Goal: Task Accomplishment & Management: Use online tool/utility

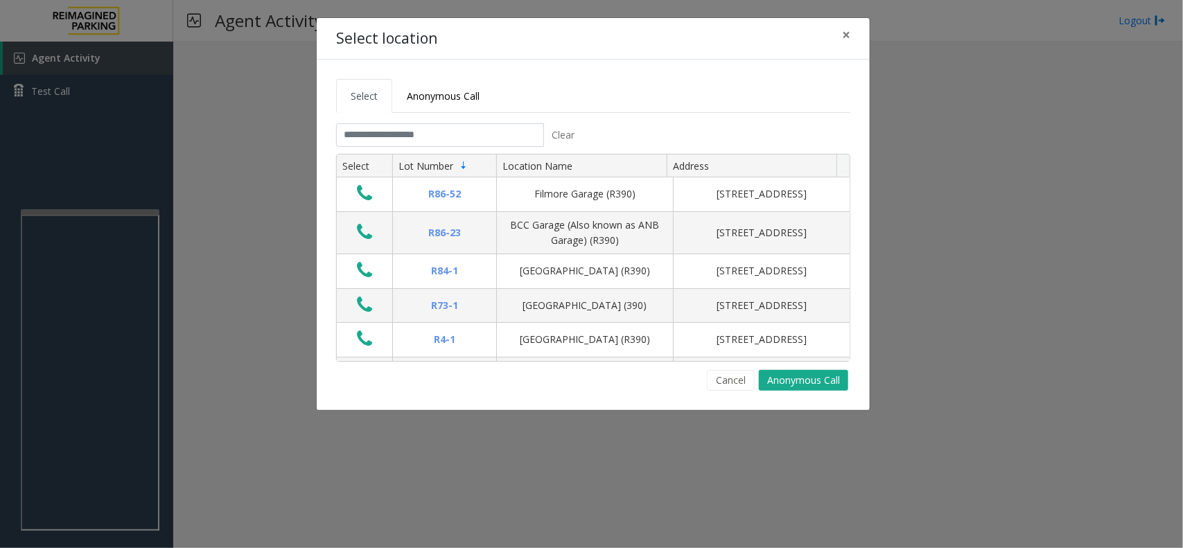
click at [450, 115] on tabset "Select Anonymous Call Clear Select Lot Number Location Name Address R86-52 Film…" at bounding box center [593, 235] width 514 height 312
click at [438, 99] on span "Anonymous Call" at bounding box center [443, 95] width 73 height 13
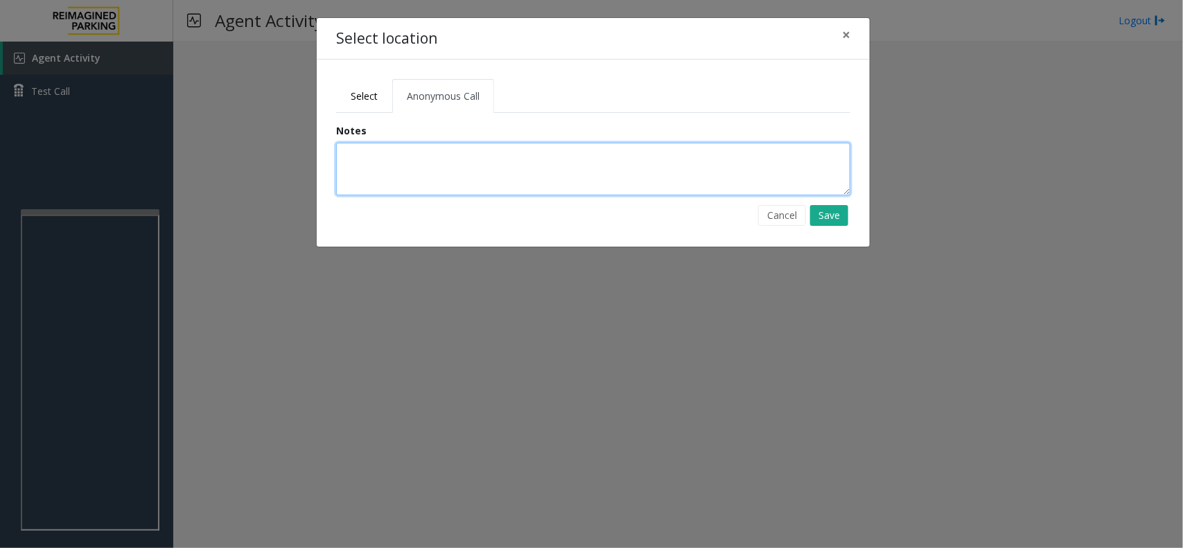
click at [435, 173] on textarea at bounding box center [593, 169] width 514 height 53
click at [542, 179] on textarea at bounding box center [593, 169] width 514 height 53
type textarea "**********"
drag, startPoint x: 460, startPoint y: 179, endPoint x: 331, endPoint y: 161, distance: 130.2
click at [331, 161] on form "**********" at bounding box center [593, 174] width 535 height 103
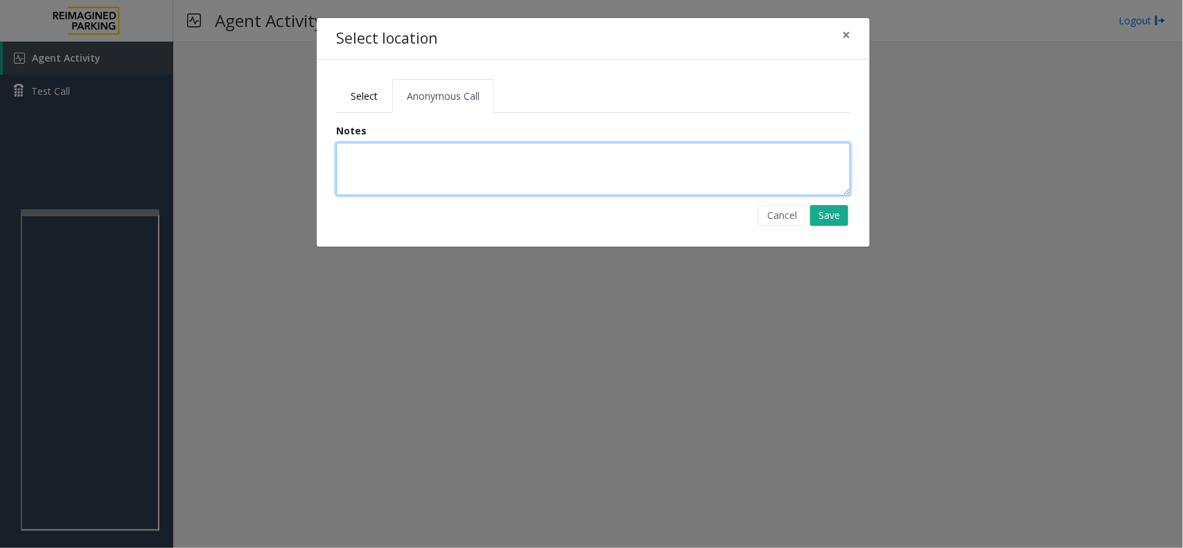
click at [439, 189] on textarea at bounding box center [593, 169] width 514 height 53
type textarea "**********"
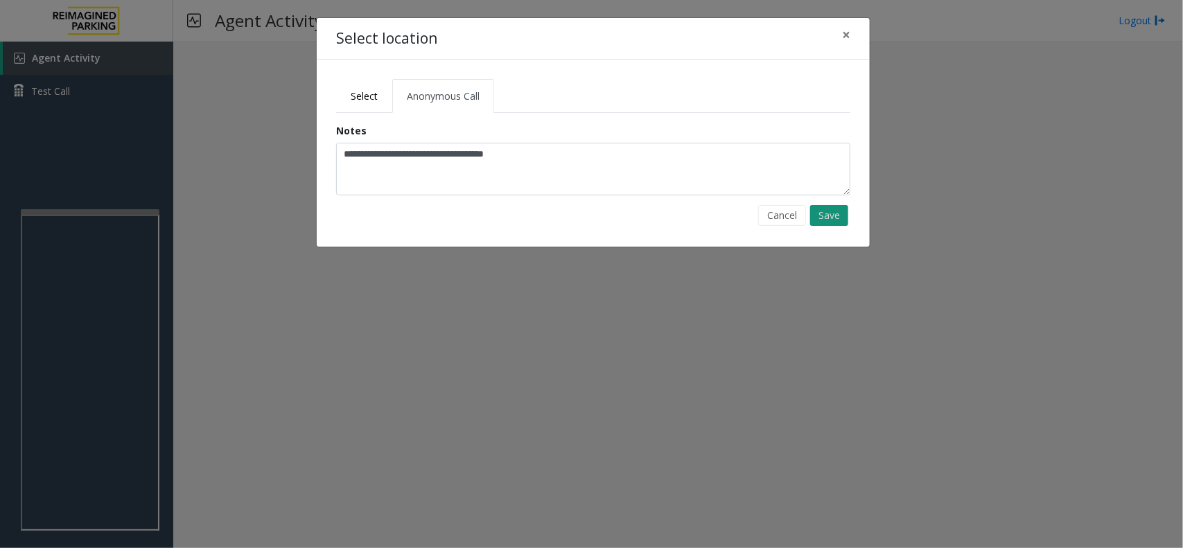
click at [837, 223] on button "Save" at bounding box center [829, 215] width 38 height 21
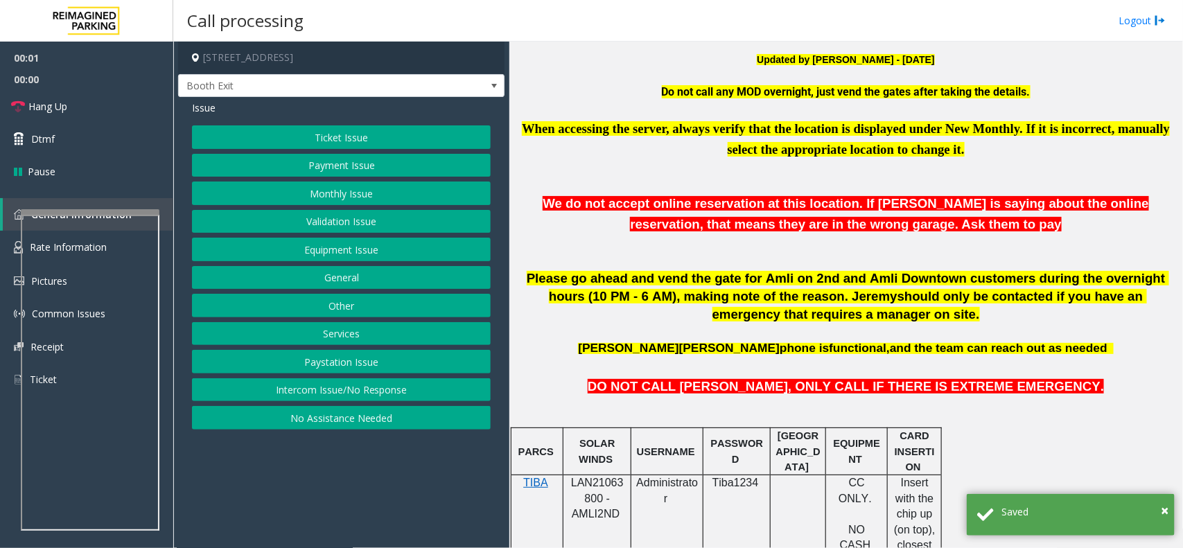
scroll to position [780, 0]
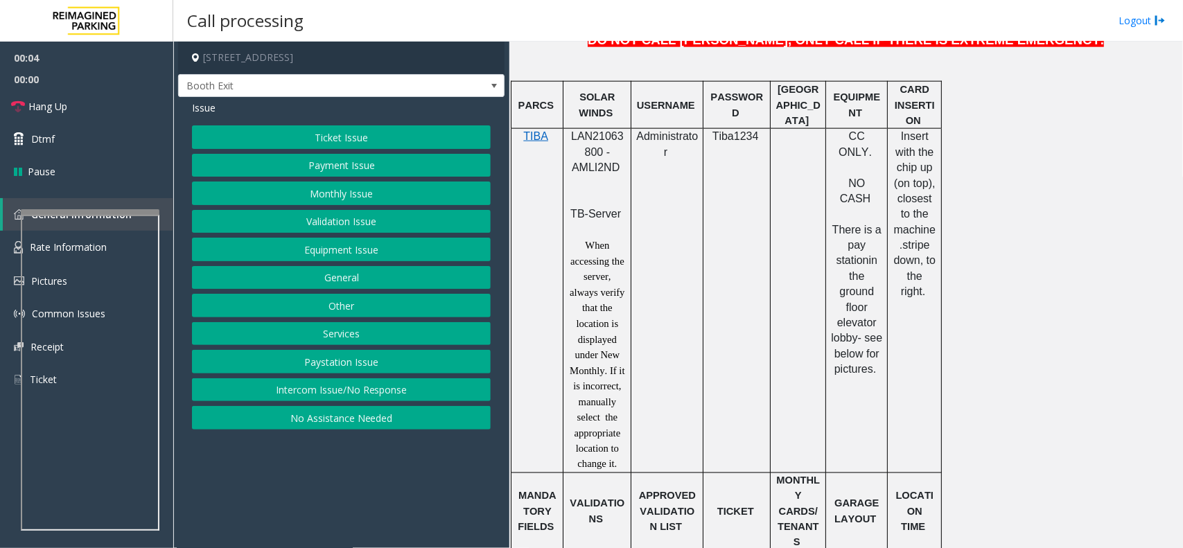
click at [586, 139] on span "LAN21063800 - AMLI2ND" at bounding box center [597, 151] width 53 height 43
copy span "LAN21063800"
click at [268, 121] on div "Issue Ticket Issue Payment Issue Monthly Issue Validation Issue Equipment Issue…" at bounding box center [341, 267] width 326 height 340
click at [271, 135] on button "Ticket Issue" at bounding box center [341, 137] width 299 height 24
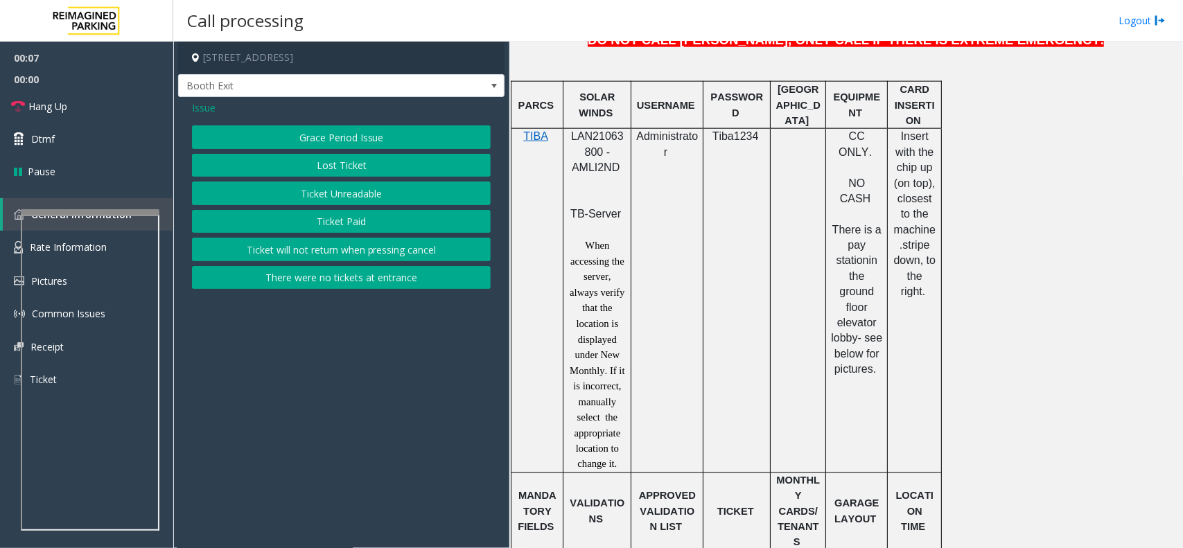
click at [345, 198] on button "Ticket Unreadable" at bounding box center [341, 194] width 299 height 24
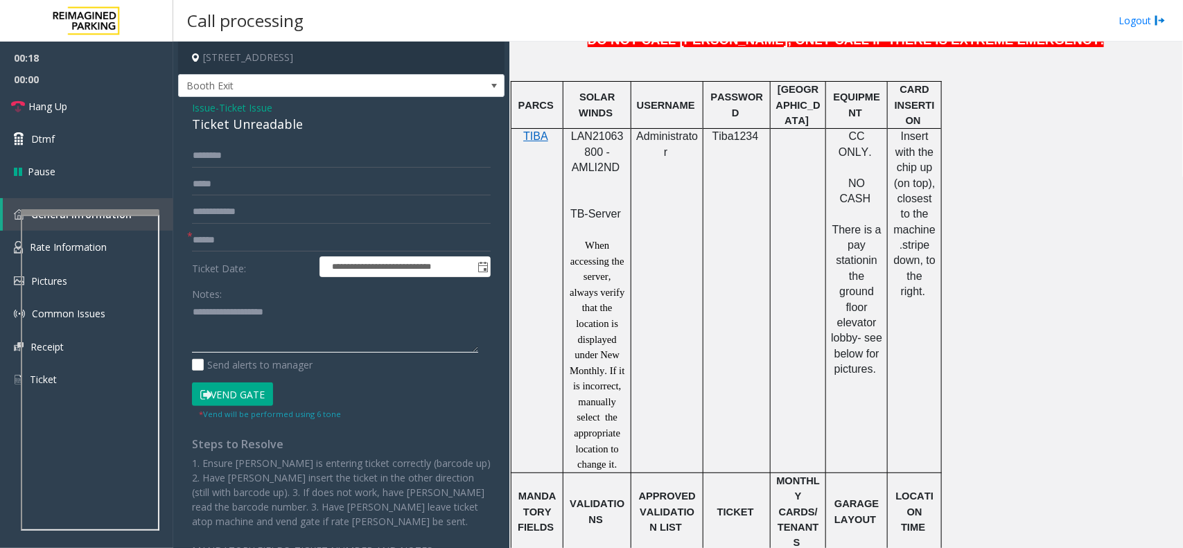
click at [282, 322] on textarea at bounding box center [335, 327] width 286 height 52
paste textarea "**********"
type textarea "**********"
click at [240, 125] on div "Ticket Unreadable" at bounding box center [341, 124] width 299 height 19
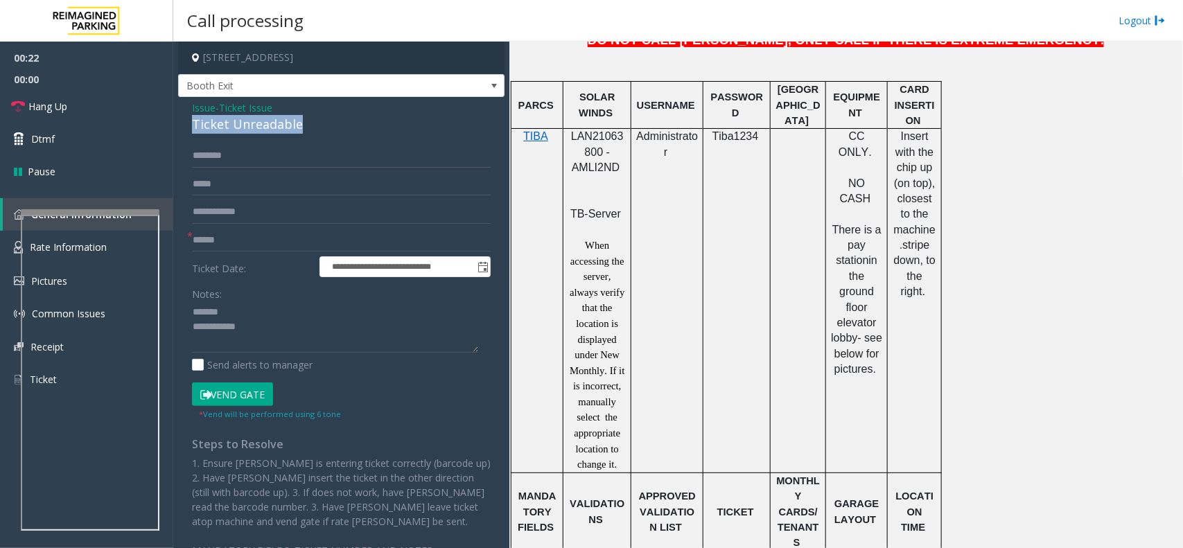
click at [240, 125] on div "Ticket Unreadable" at bounding box center [341, 124] width 299 height 19
copy div "Ticket Unreadable"
click at [245, 305] on textarea at bounding box center [335, 327] width 286 height 52
click at [243, 231] on input "text" at bounding box center [341, 241] width 299 height 24
type input "******"
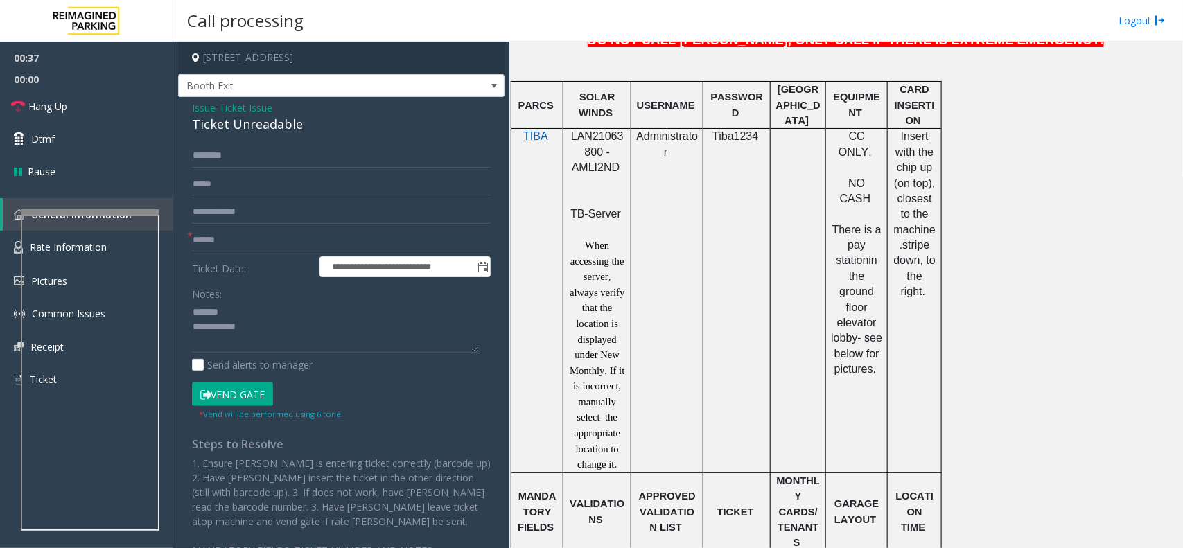
click at [234, 125] on div "Ticket Unreadable" at bounding box center [341, 124] width 299 height 19
copy div "Ticket Unreadable"
click at [240, 306] on textarea at bounding box center [335, 327] width 286 height 52
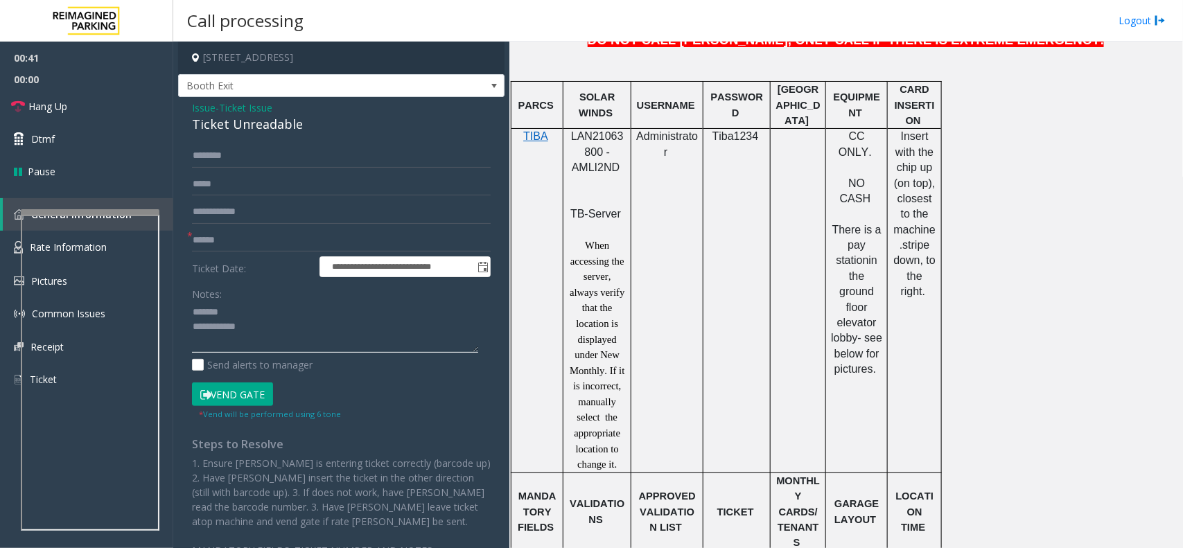
paste textarea "**********"
type textarea "**********"
click at [210, 237] on input "******" at bounding box center [341, 241] width 299 height 24
type input "*******"
click at [222, 326] on textarea at bounding box center [335, 327] width 286 height 52
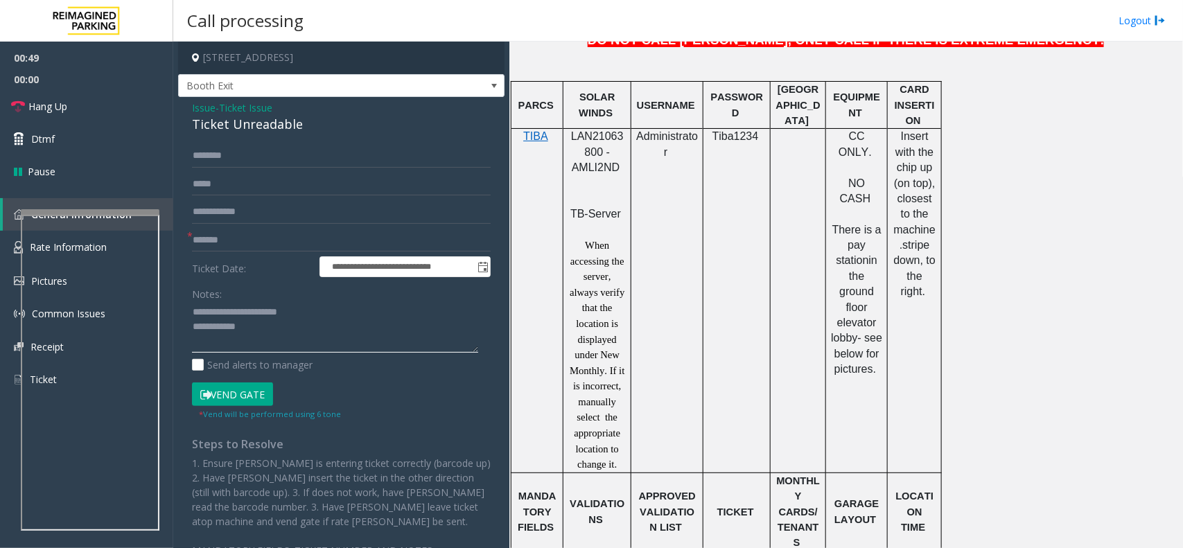
click at [259, 331] on textarea at bounding box center [335, 327] width 286 height 52
click at [268, 342] on textarea at bounding box center [335, 327] width 286 height 52
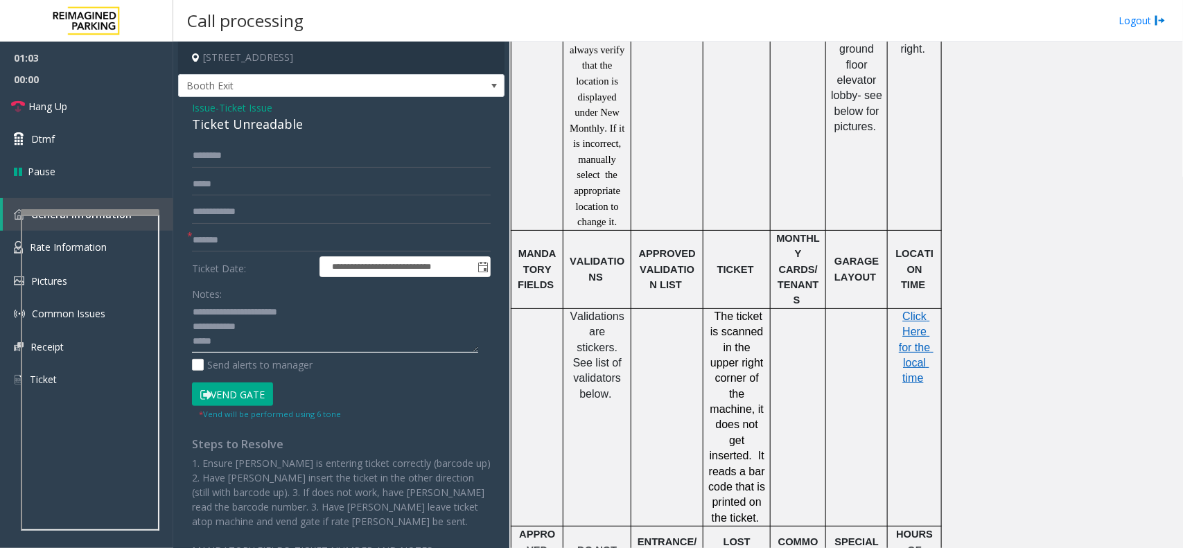
scroll to position [1040, 0]
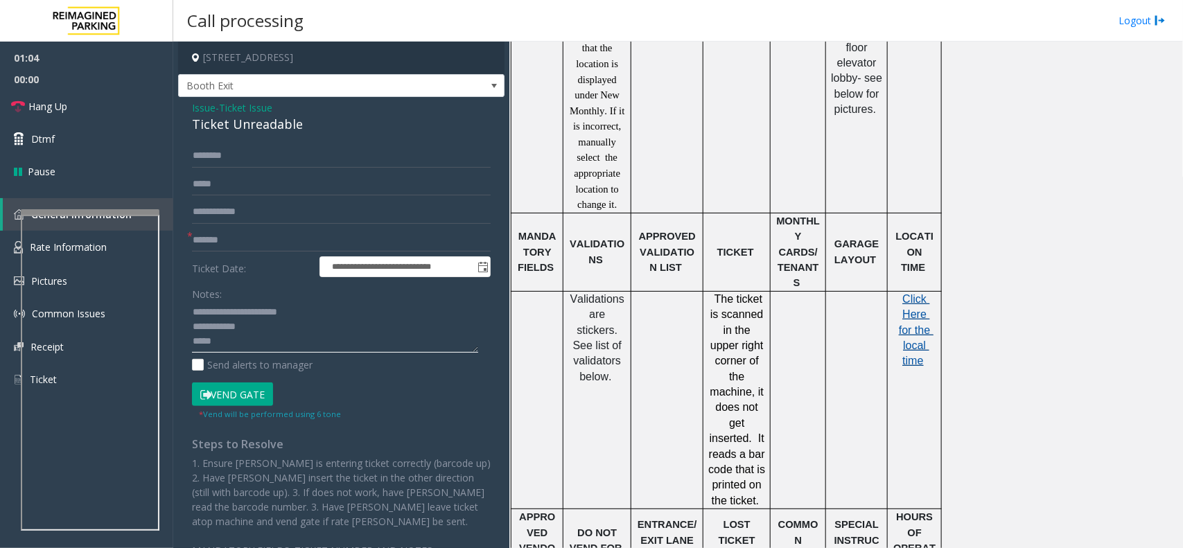
type textarea "**********"
click at [918, 317] on span "Click Here for the local time" at bounding box center [916, 330] width 35 height 74
click at [202, 104] on span "Issue" at bounding box center [204, 107] width 24 height 15
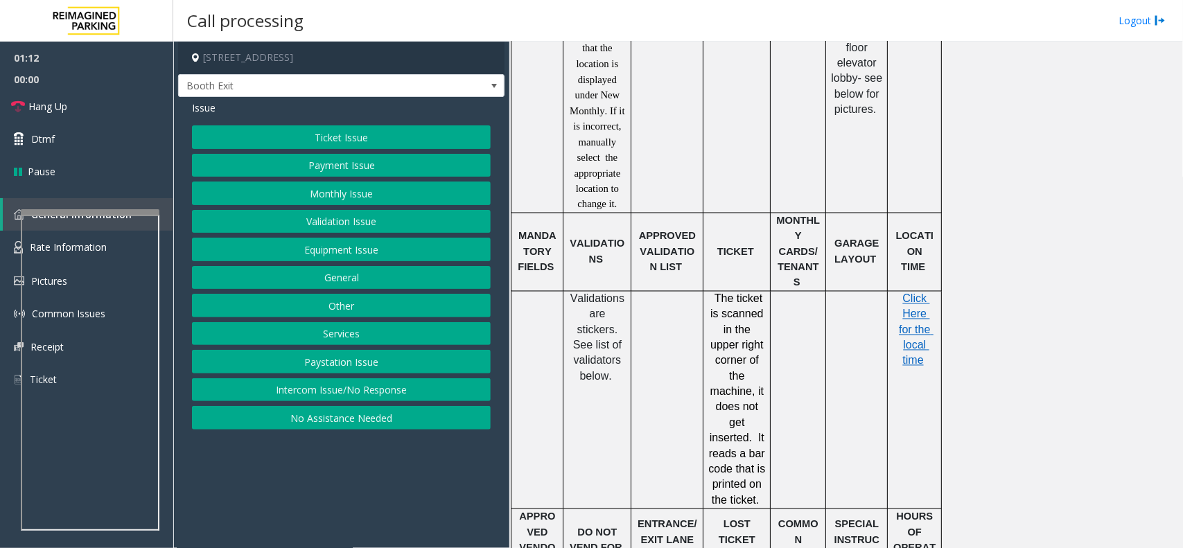
click at [321, 227] on button "Validation Issue" at bounding box center [341, 222] width 299 height 24
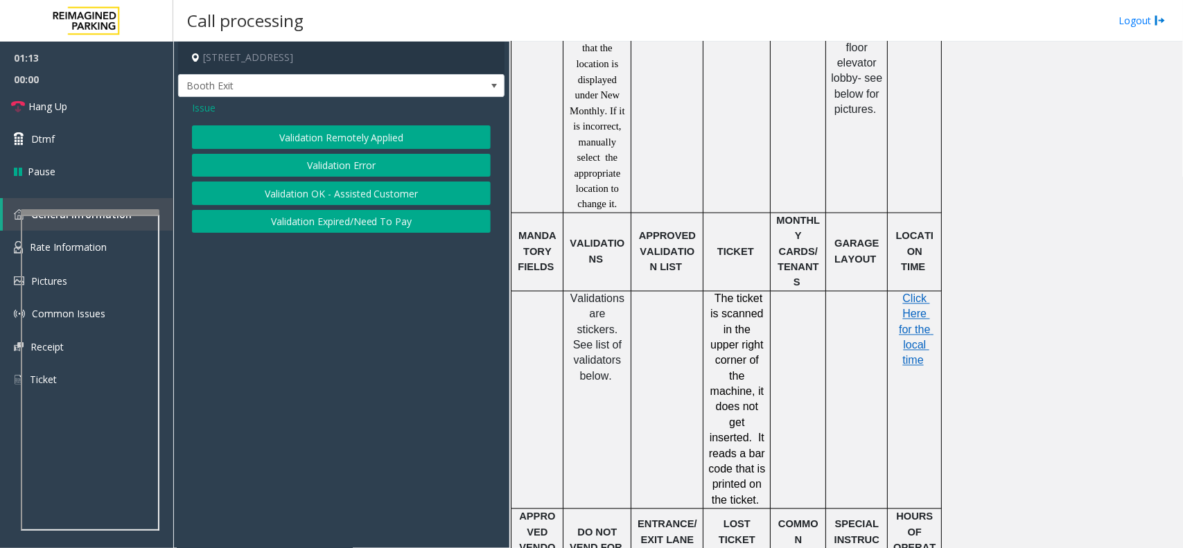
click at [315, 157] on button "Validation Error" at bounding box center [341, 166] width 299 height 24
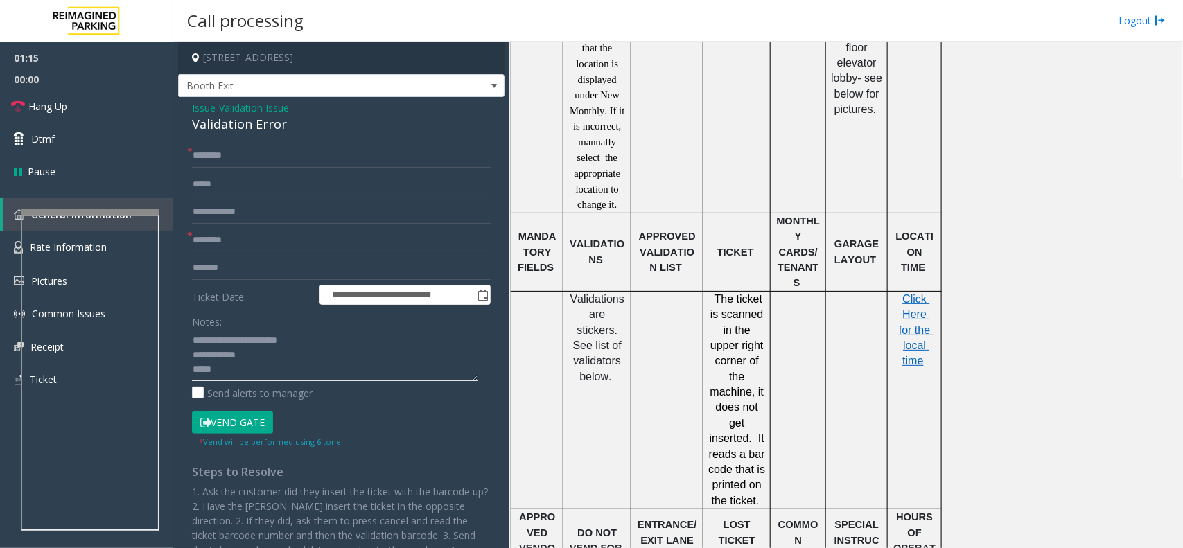
drag, startPoint x: 195, startPoint y: 371, endPoint x: 250, endPoint y: 359, distance: 56.0
click at [195, 371] on textarea at bounding box center [335, 355] width 286 height 52
type textarea "**********"
click at [218, 238] on input "text" at bounding box center [341, 241] width 299 height 24
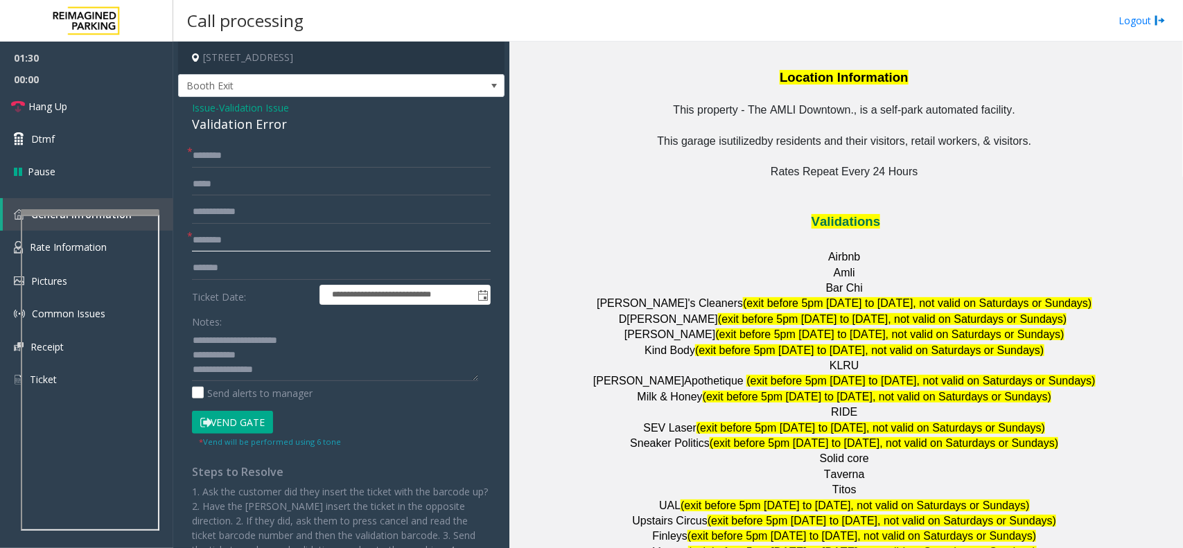
scroll to position [1646, 0]
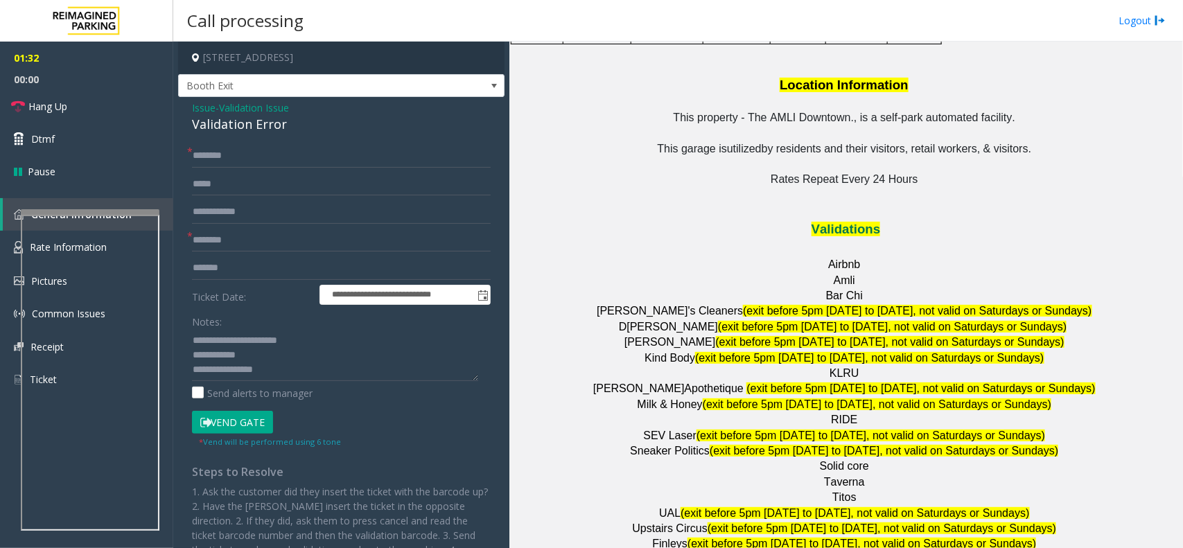
click at [835, 414] on span "RIDE" at bounding box center [844, 420] width 26 height 12
copy p "RIDE"
click at [250, 248] on input "text" at bounding box center [341, 241] width 299 height 24
paste input "****"
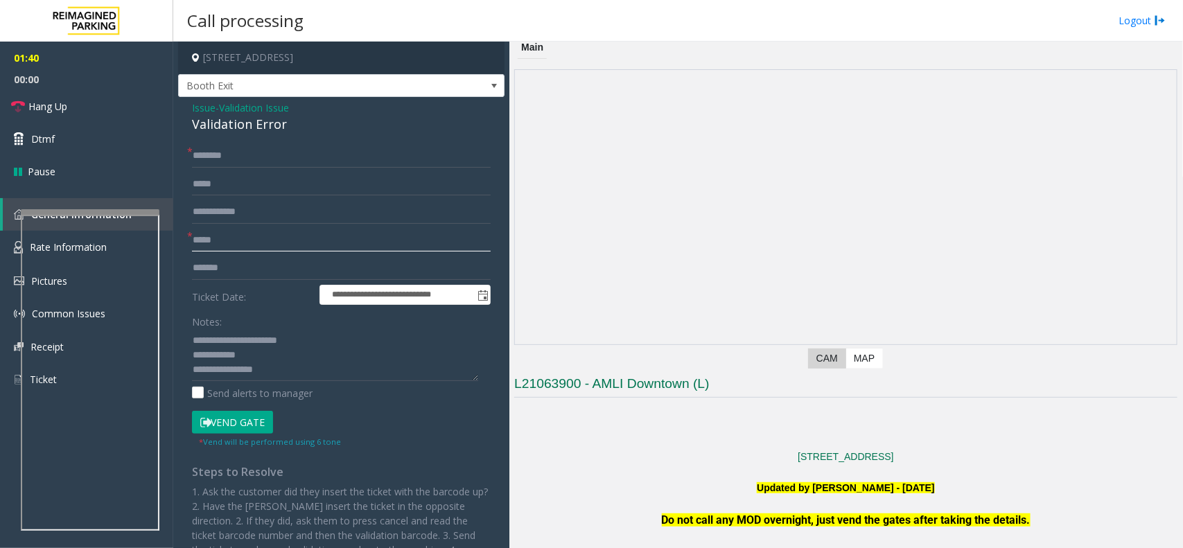
scroll to position [0, 0]
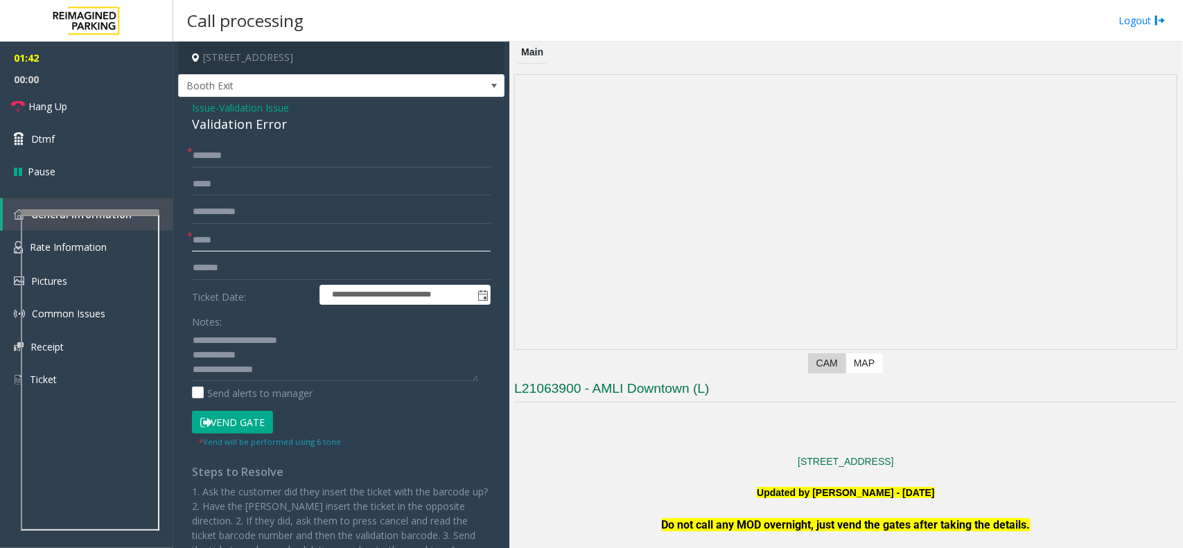
type input "****"
click at [227, 419] on button "Vend Gate" at bounding box center [232, 423] width 81 height 24
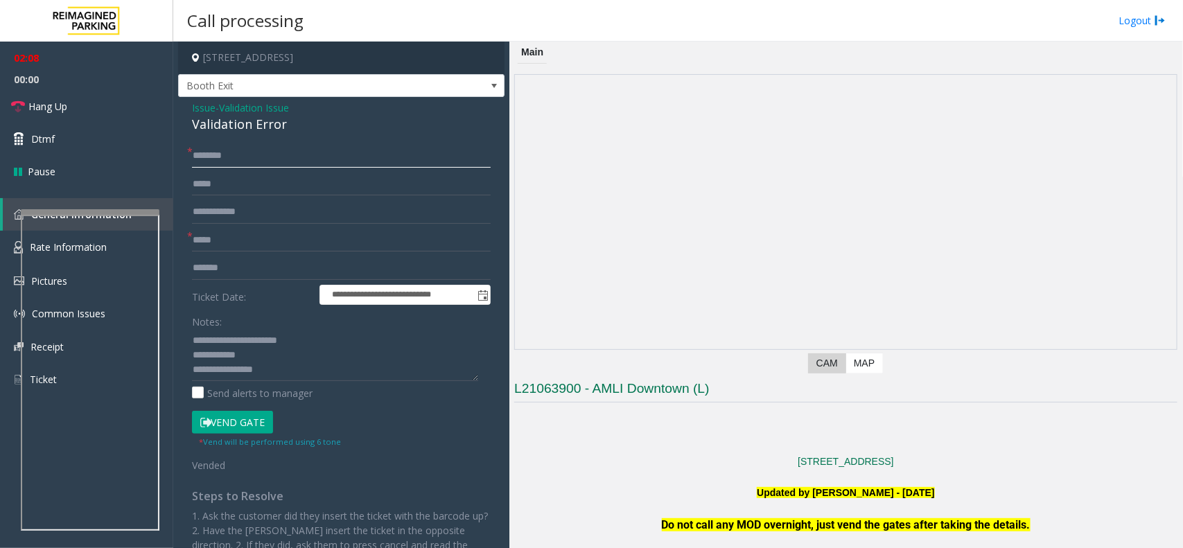
click at [225, 159] on input "text" at bounding box center [341, 156] width 299 height 24
click at [199, 159] on input "******" at bounding box center [341, 156] width 299 height 24
type input "******"
click at [33, 109] on span "Hang Up" at bounding box center [47, 106] width 39 height 15
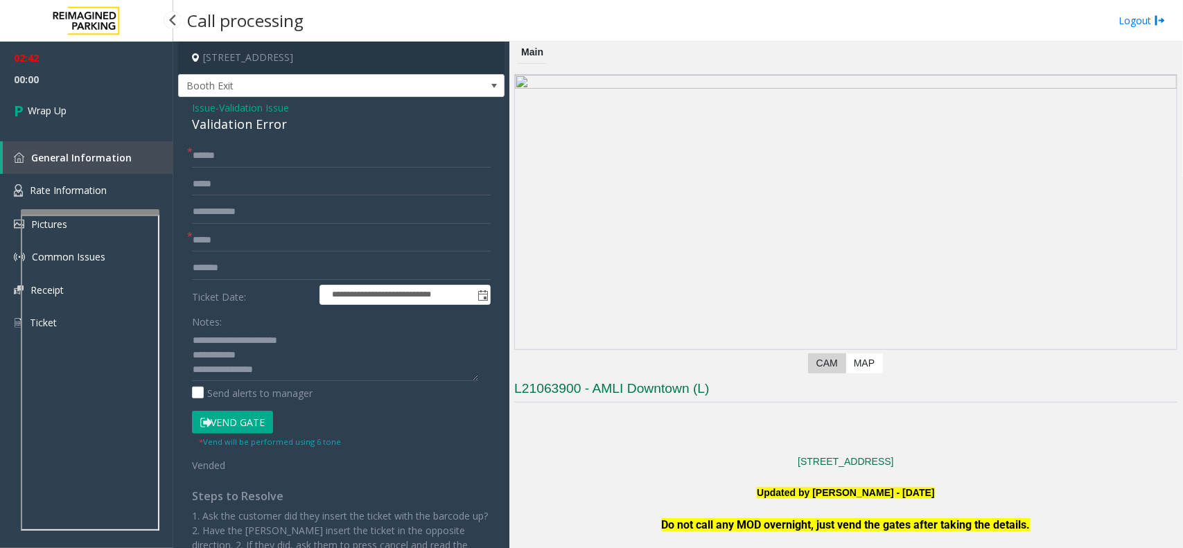
click at [236, 130] on div "Validation Error" at bounding box center [341, 124] width 299 height 19
click at [234, 130] on div "Validation Error" at bounding box center [341, 124] width 299 height 19
copy div "Validation Error"
drag, startPoint x: 319, startPoint y: 340, endPoint x: 220, endPoint y: 338, distance: 99.1
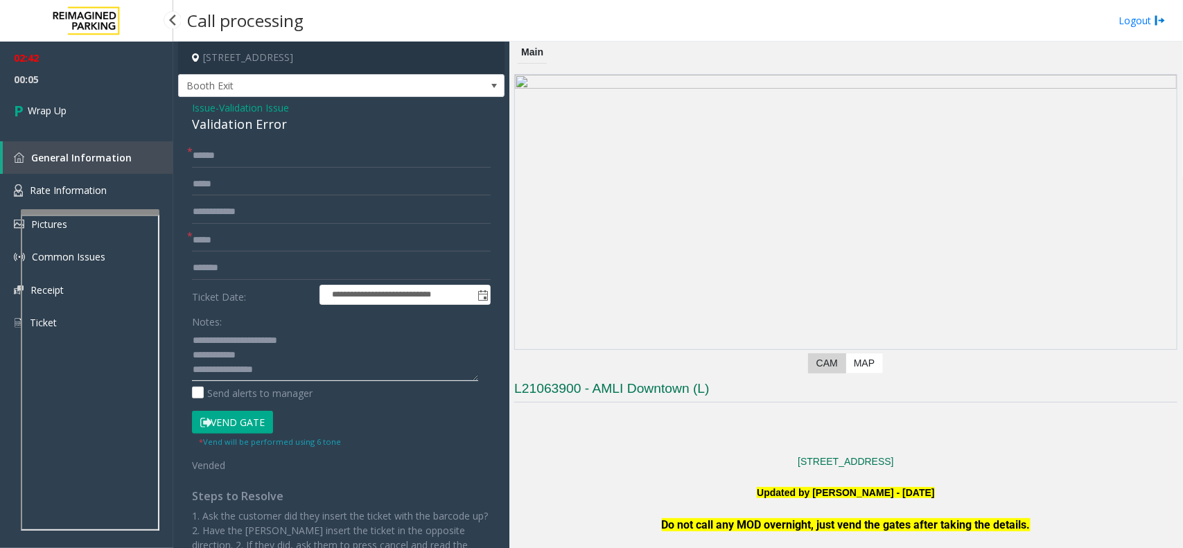
click at [220, 338] on textarea at bounding box center [335, 355] width 286 height 52
paste textarea
click at [269, 355] on textarea at bounding box center [335, 355] width 286 height 52
click at [264, 357] on textarea at bounding box center [335, 355] width 286 height 52
paste textarea "**********"
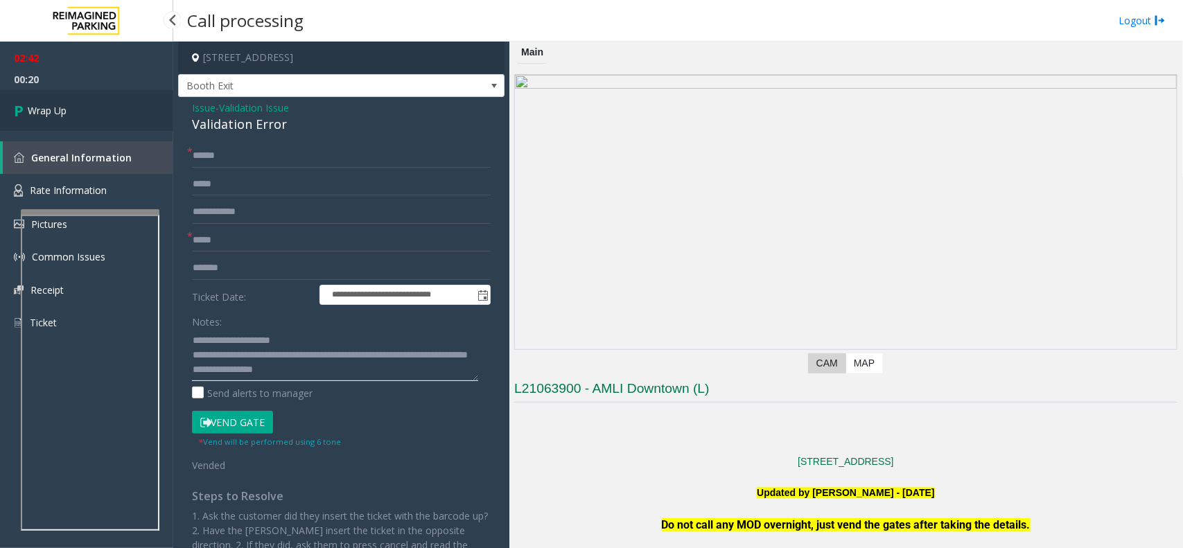
type textarea "**********"
click at [57, 110] on span "Wrap Up" at bounding box center [47, 110] width 39 height 15
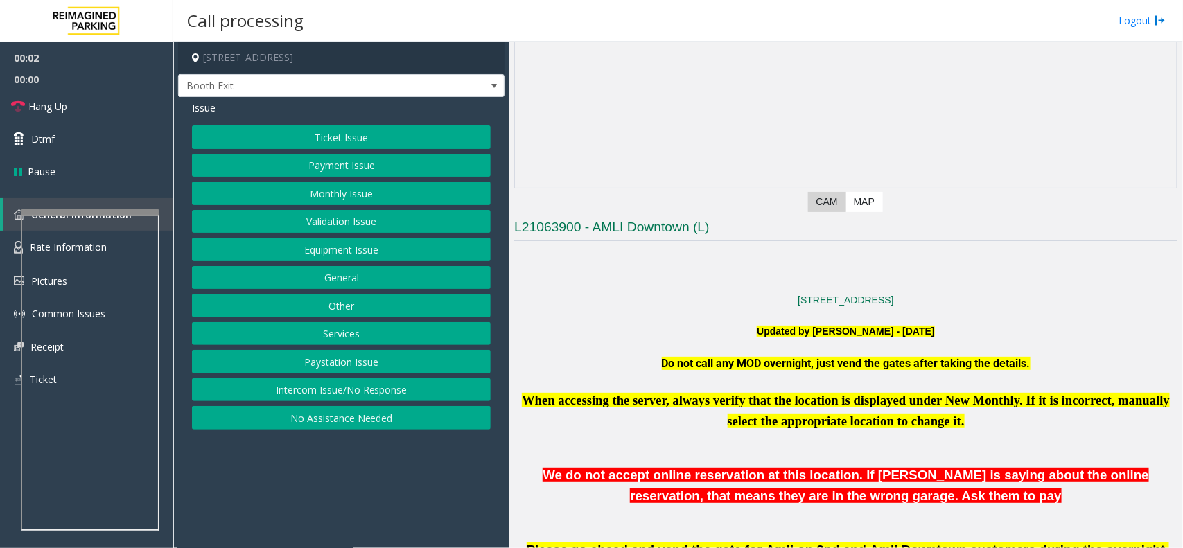
scroll to position [347, 0]
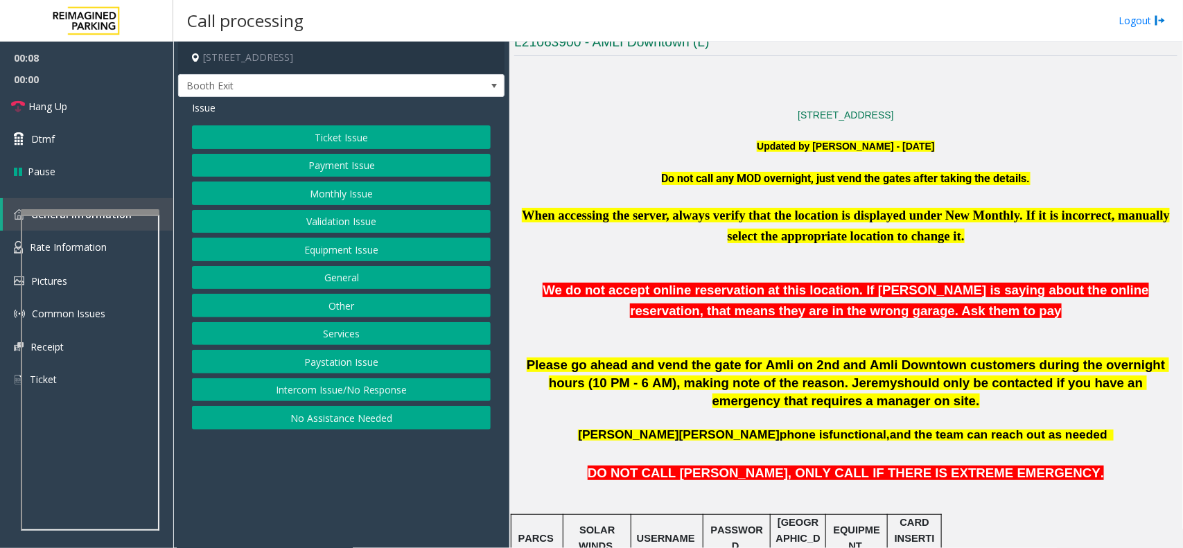
click at [310, 227] on button "Validation Issue" at bounding box center [341, 222] width 299 height 24
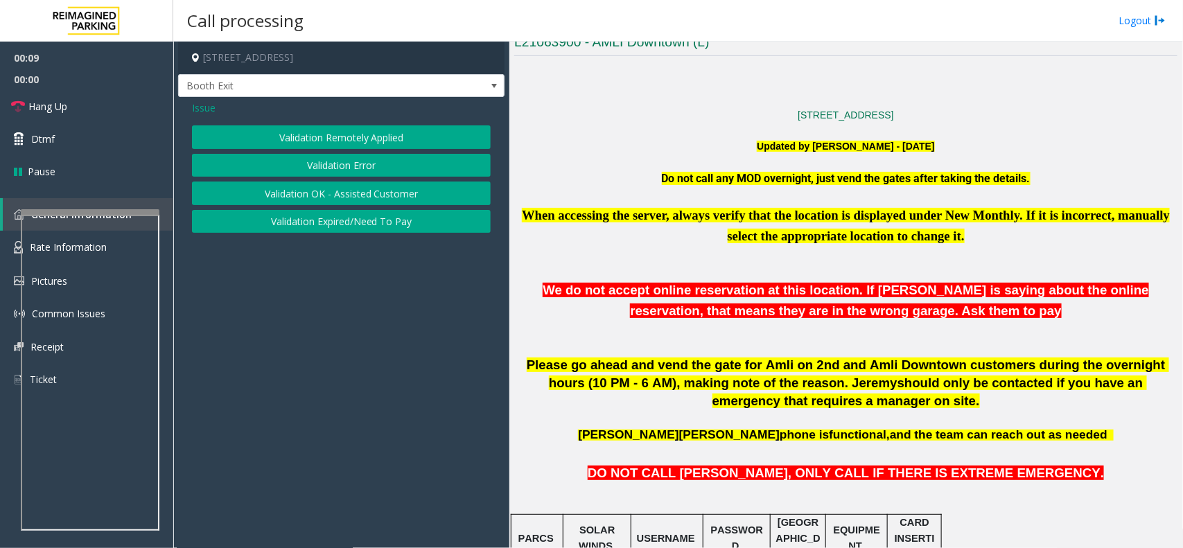
click at [316, 177] on button "Validation Error" at bounding box center [341, 166] width 299 height 24
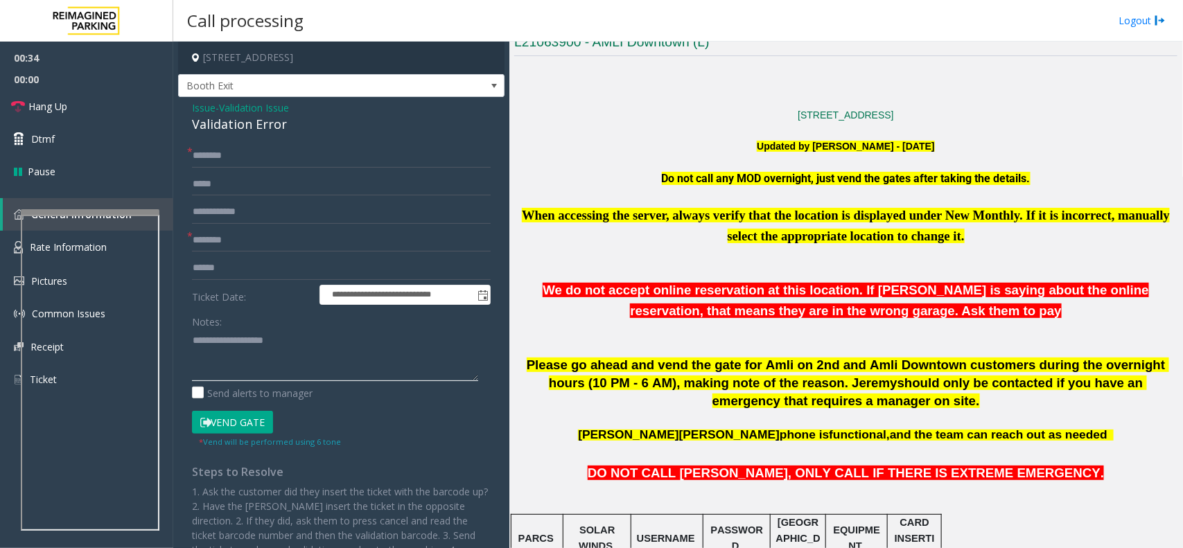
click at [267, 362] on textarea at bounding box center [335, 355] width 286 height 52
paste textarea "**********"
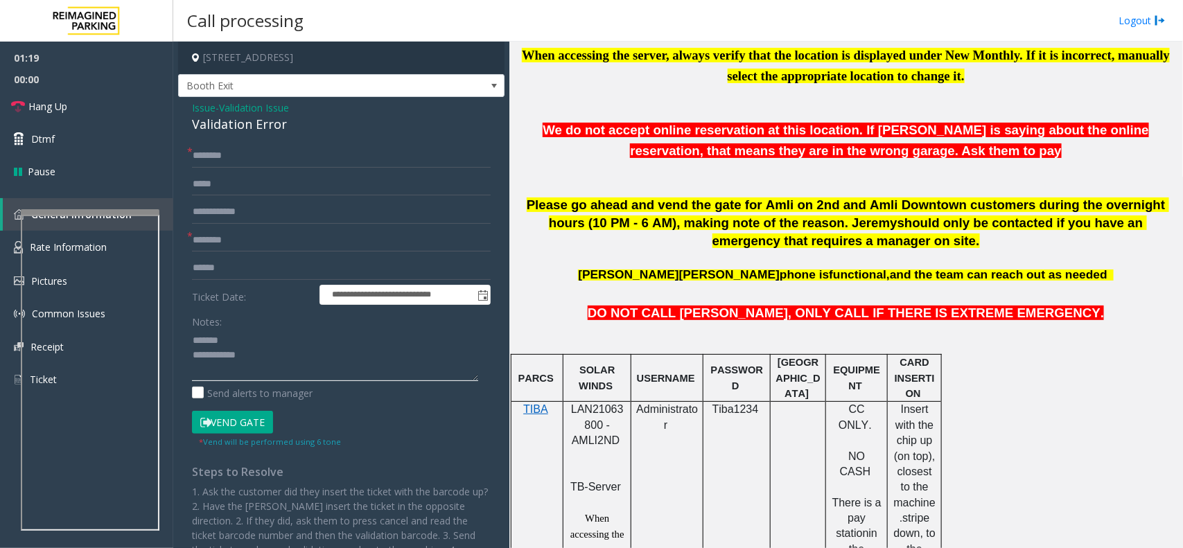
scroll to position [433, 0]
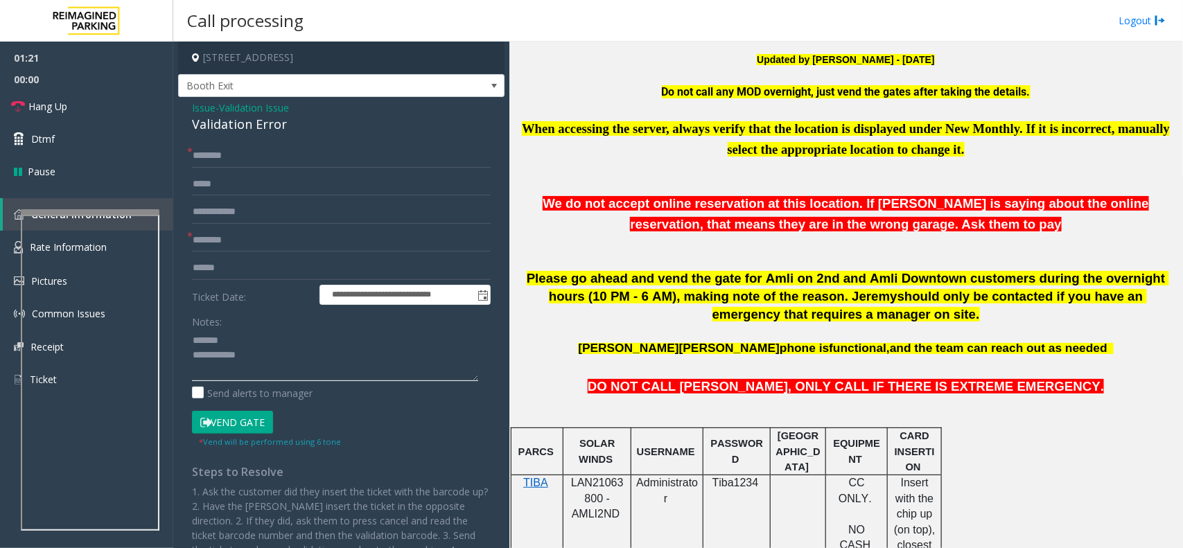
type textarea "**********"
click at [700, 321] on p "Please go ahead and vend the gate for Amli on 2nd and Amli Downtown customers d…" at bounding box center [845, 297] width 663 height 54
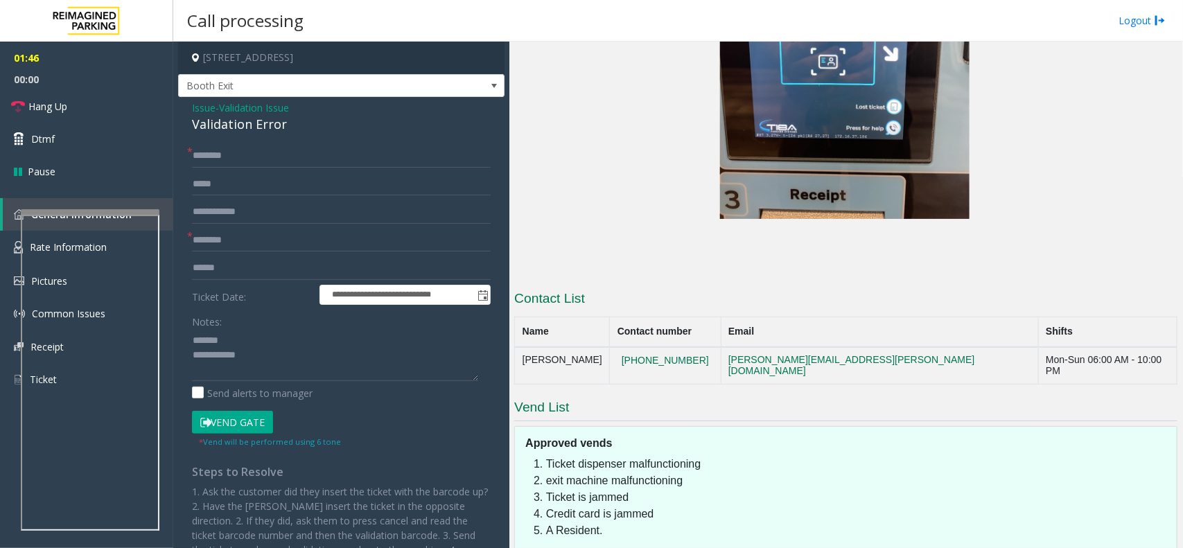
scroll to position [2559, 0]
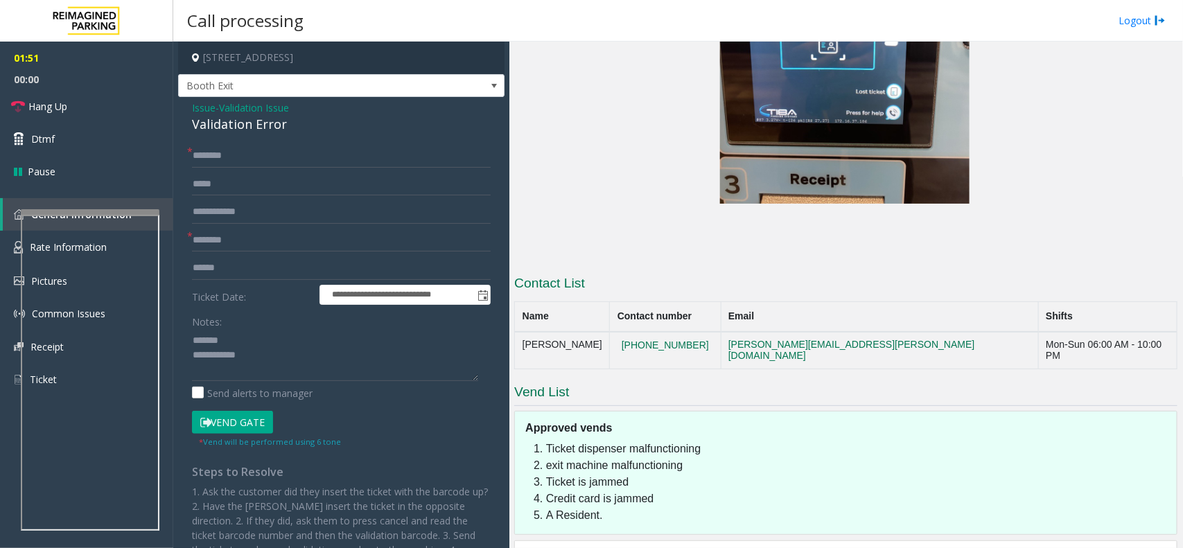
click at [198, 112] on span "Issue" at bounding box center [204, 107] width 24 height 15
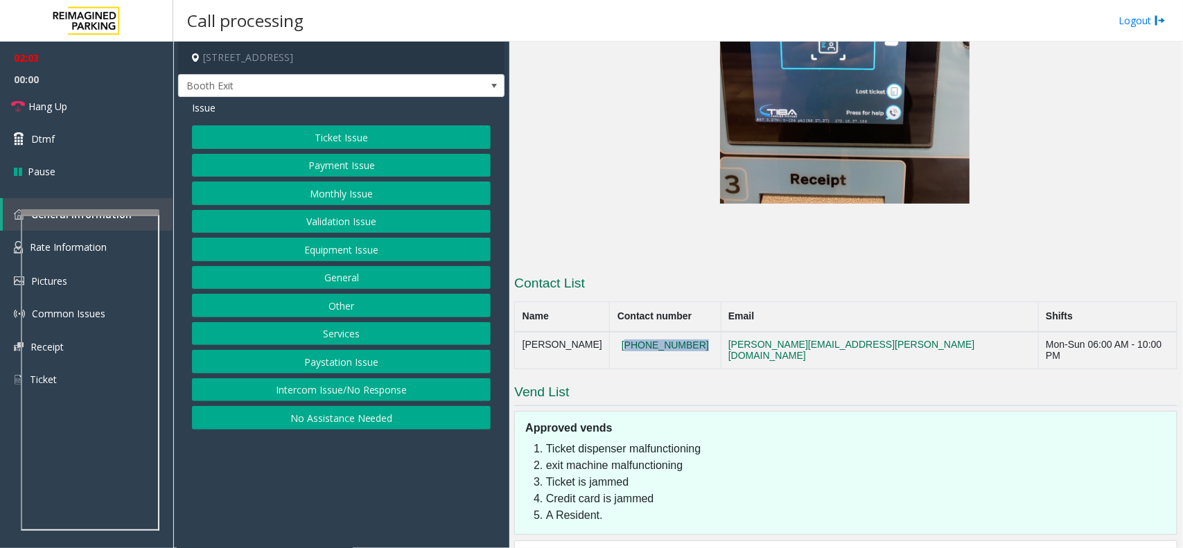
drag, startPoint x: 719, startPoint y: 275, endPoint x: 645, endPoint y: 269, distance: 75.1
click at [645, 332] on td "[PHONE_NUMBER]" at bounding box center [665, 350] width 111 height 37
copy button "[PHONE_NUMBER]"
click at [341, 251] on button "Equipment Issue" at bounding box center [341, 250] width 299 height 24
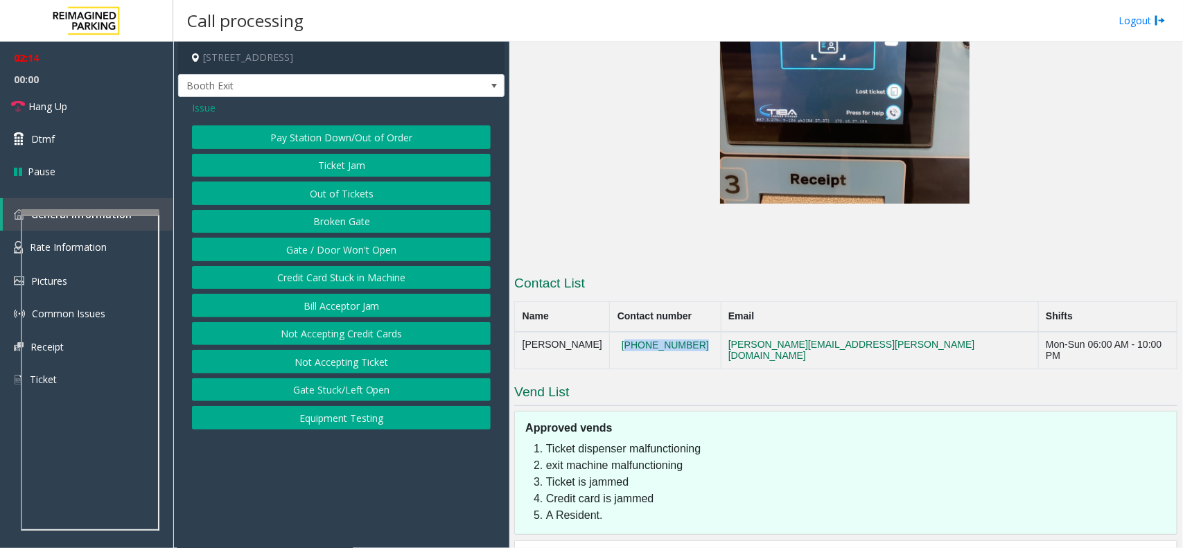
click at [340, 251] on button "Gate / Door Won't Open" at bounding box center [341, 250] width 299 height 24
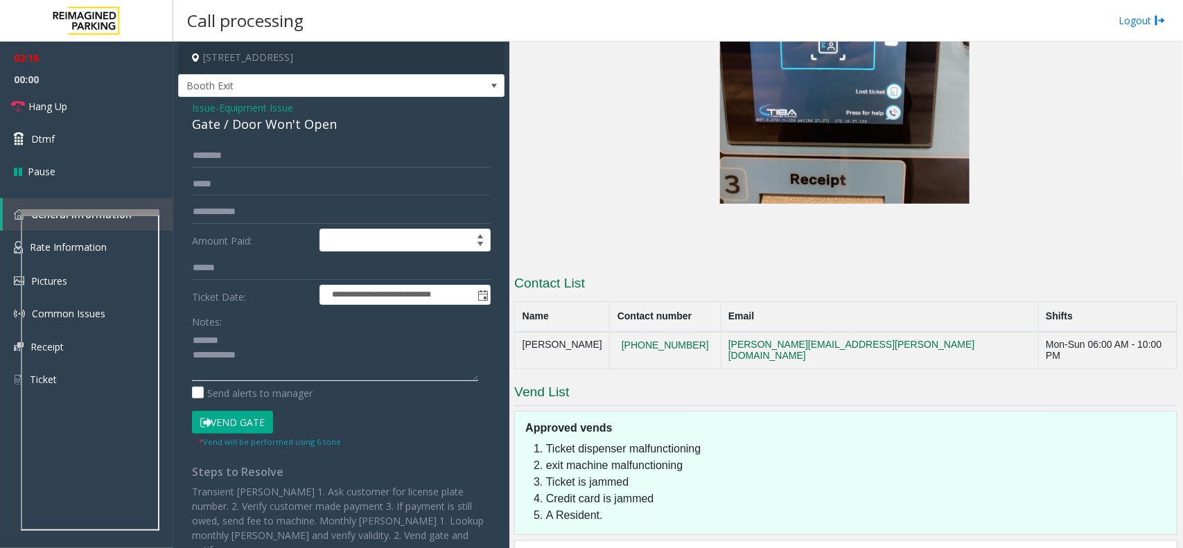
click at [247, 340] on textarea at bounding box center [335, 355] width 286 height 52
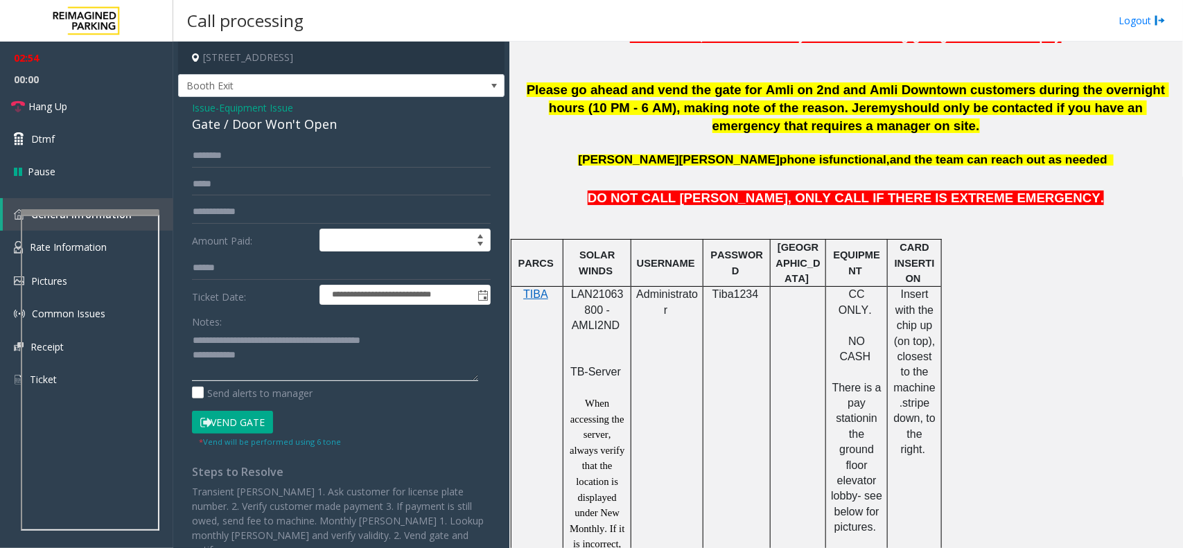
scroll to position [394, 0]
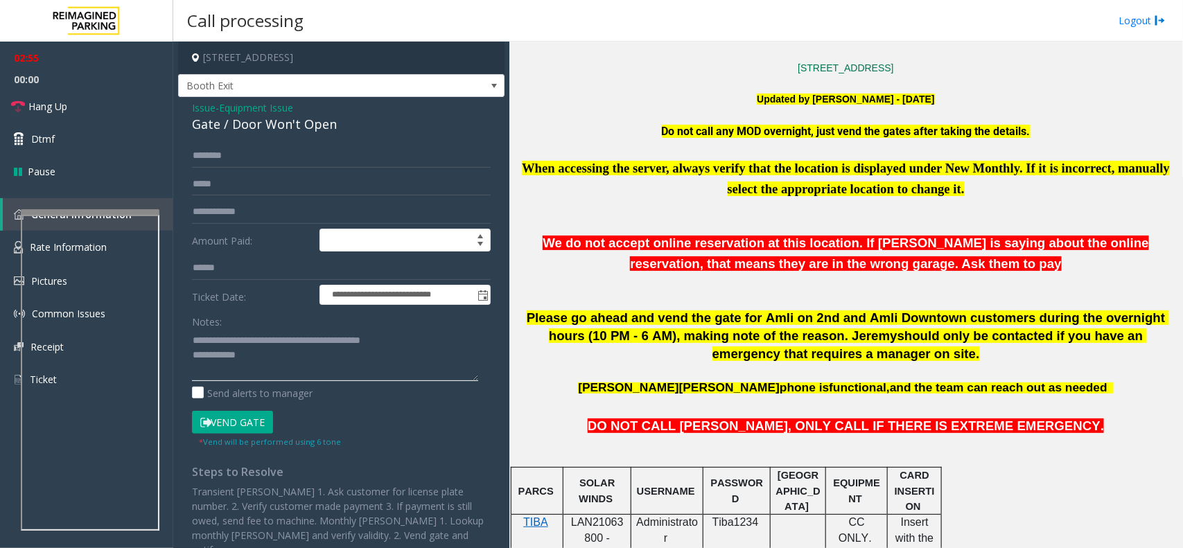
type textarea "**********"
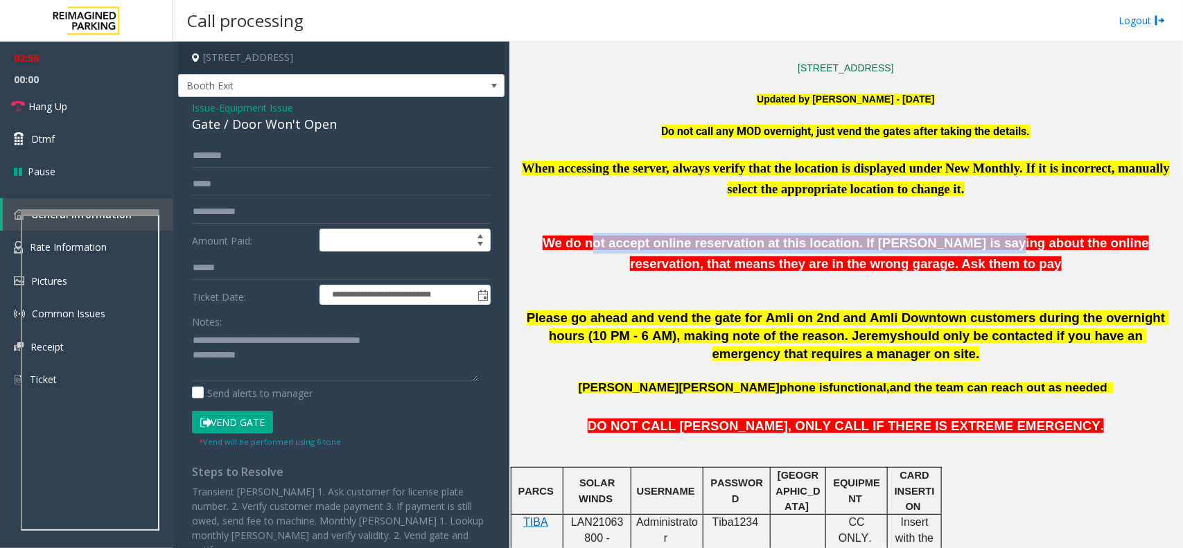
drag, startPoint x: 559, startPoint y: 247, endPoint x: 918, endPoint y: 236, distance: 359.2
click at [918, 236] on span "We do not accept online reservation at this location. If [PERSON_NAME] is sayin…" at bounding box center [846, 253] width 606 height 35
click at [848, 252] on p "We do not accept online reservation at this location. If [PERSON_NAME] is sayin…" at bounding box center [845, 254] width 663 height 42
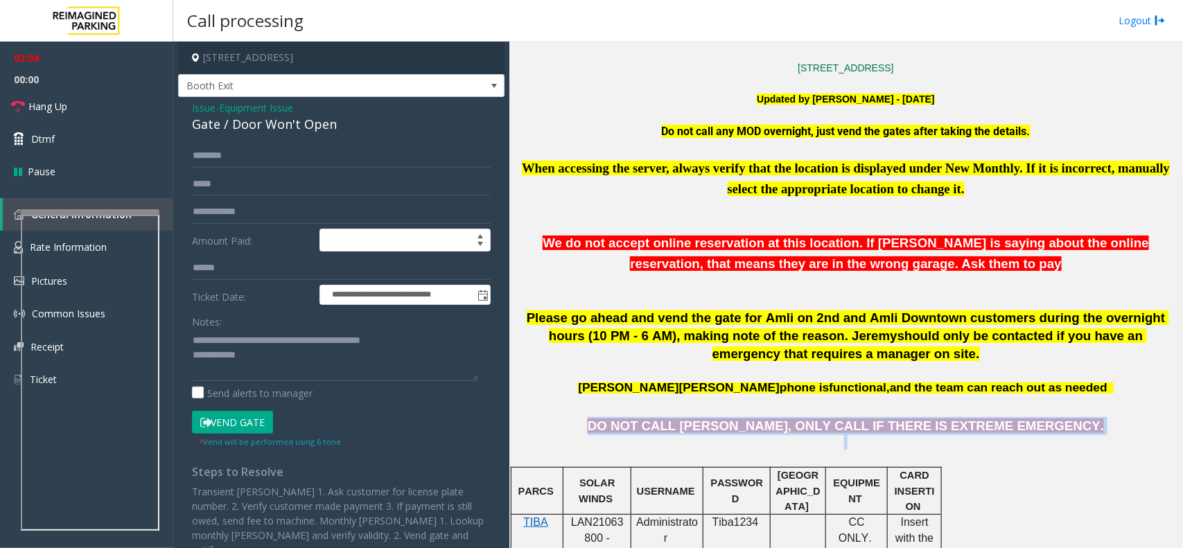
drag, startPoint x: 649, startPoint y: 435, endPoint x: 1010, endPoint y: 438, distance: 361.8
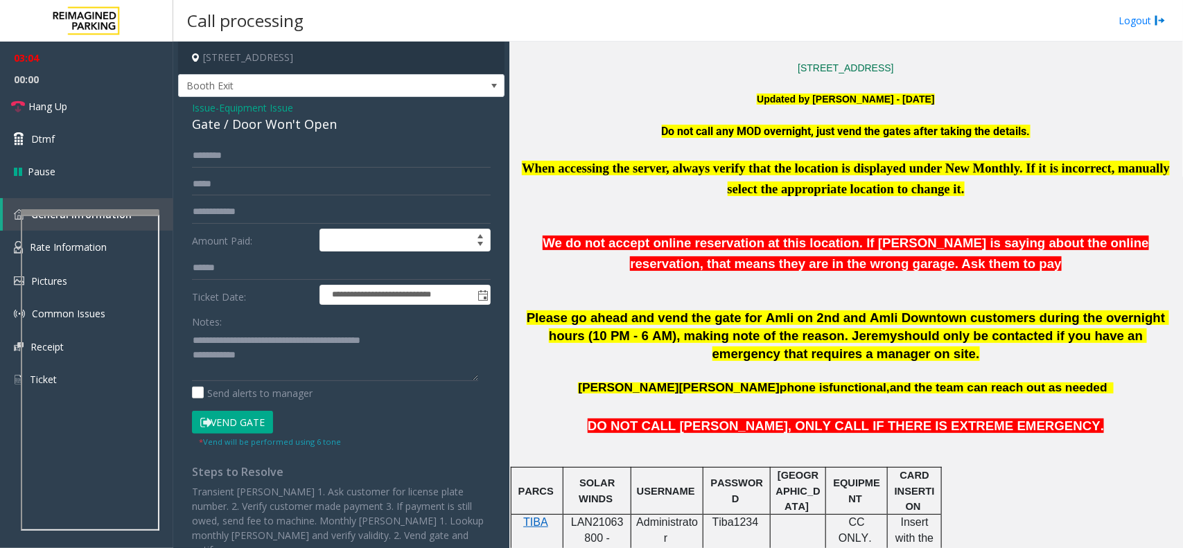
click at [662, 409] on p at bounding box center [845, 408] width 663 height 15
drag, startPoint x: 693, startPoint y: 388, endPoint x: 892, endPoint y: 394, distance: 199.0
click at [892, 394] on span "[PERSON_NAME] phone is functional, and the team can reach out as needed" at bounding box center [843, 387] width 530 height 14
drag, startPoint x: 933, startPoint y: 390, endPoint x: 745, endPoint y: 395, distance: 187.9
click at [745, 394] on span "[PERSON_NAME] phone is functional, and the team can reach out as needed" at bounding box center [843, 387] width 530 height 14
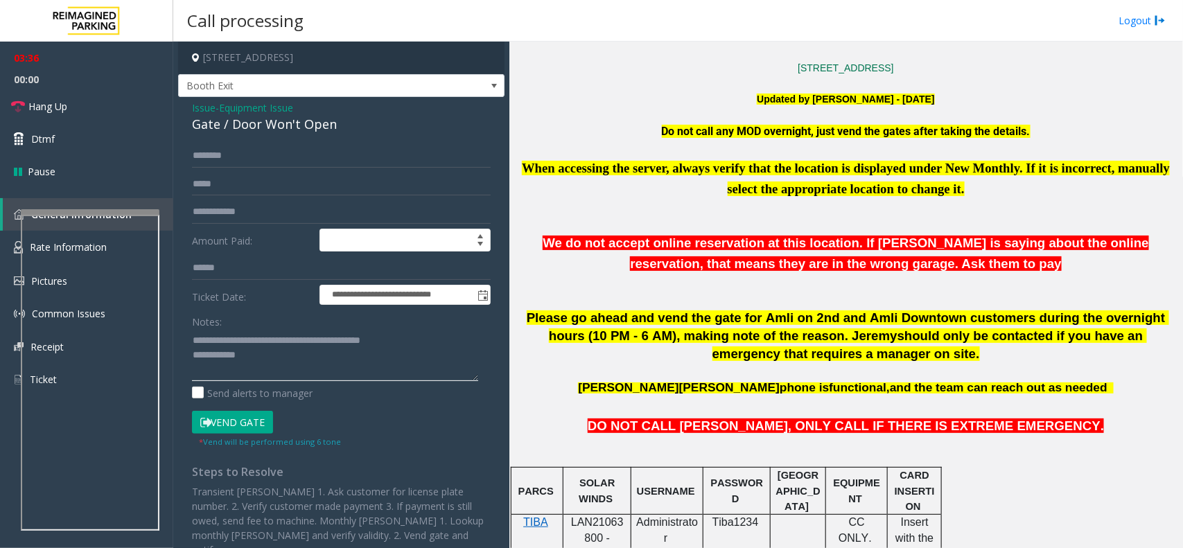
click at [312, 368] on textarea at bounding box center [335, 355] width 286 height 52
drag, startPoint x: 559, startPoint y: 171, endPoint x: 673, endPoint y: 174, distance: 114.4
click at [673, 174] on span "When accessing the server, always verify that the location is displayed under N…" at bounding box center [846, 178] width 648 height 35
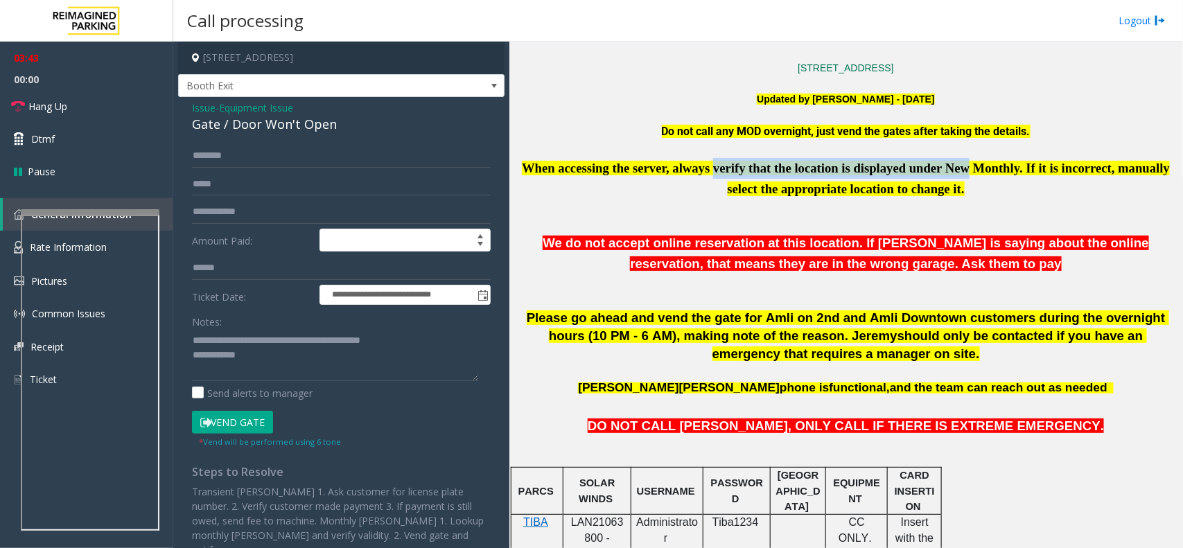
drag, startPoint x: 715, startPoint y: 170, endPoint x: 961, endPoint y: 175, distance: 246.1
click at [961, 175] on span "When accessing the server, always verify that the location is displayed under N…" at bounding box center [846, 178] width 648 height 35
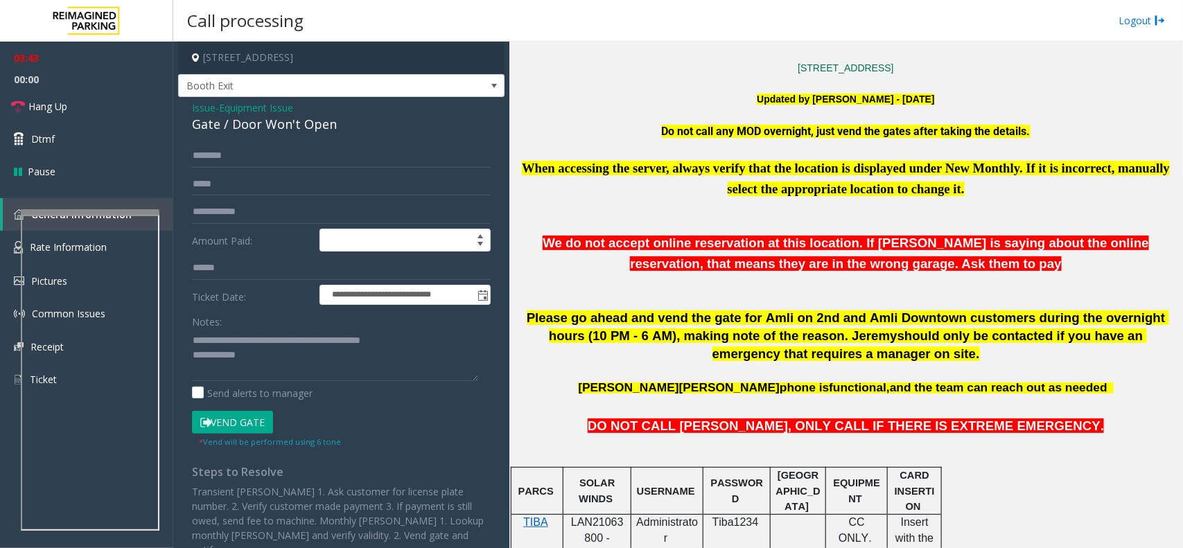
click at [785, 227] on p at bounding box center [845, 224] width 663 height 18
drag, startPoint x: 746, startPoint y: 202, endPoint x: 916, endPoint y: 201, distance: 169.8
click at [916, 201] on p at bounding box center [845, 207] width 663 height 15
drag, startPoint x: 735, startPoint y: 195, endPoint x: 830, endPoint y: 202, distance: 95.2
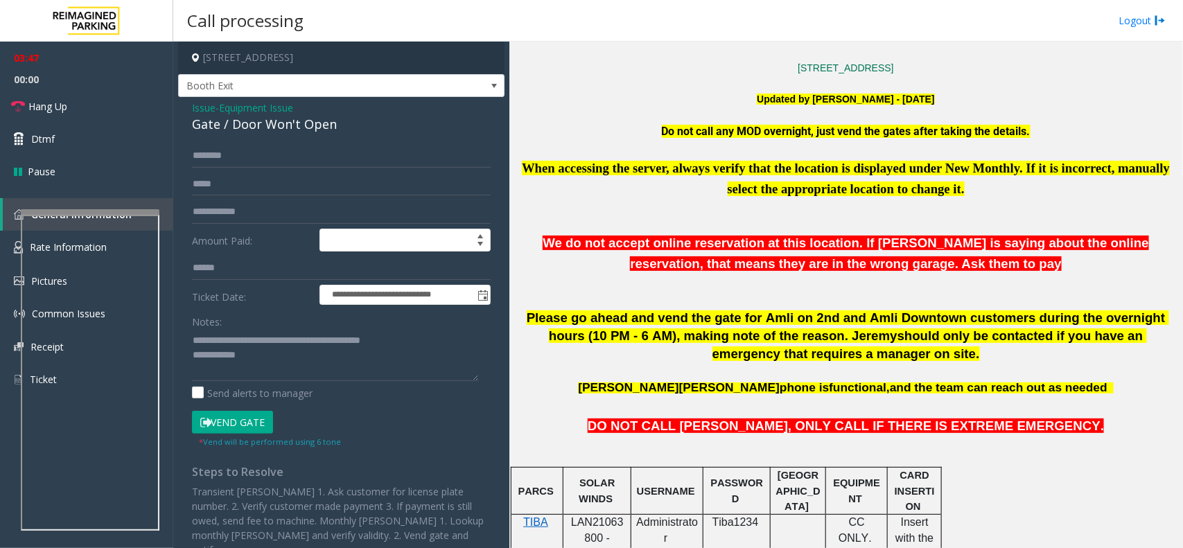
click at [557, 299] on p at bounding box center [845, 299] width 663 height 15
click at [220, 157] on input "text" at bounding box center [341, 156] width 299 height 24
type input "*****"
click at [213, 211] on input "text" at bounding box center [341, 212] width 299 height 24
click at [265, 356] on textarea at bounding box center [335, 355] width 286 height 52
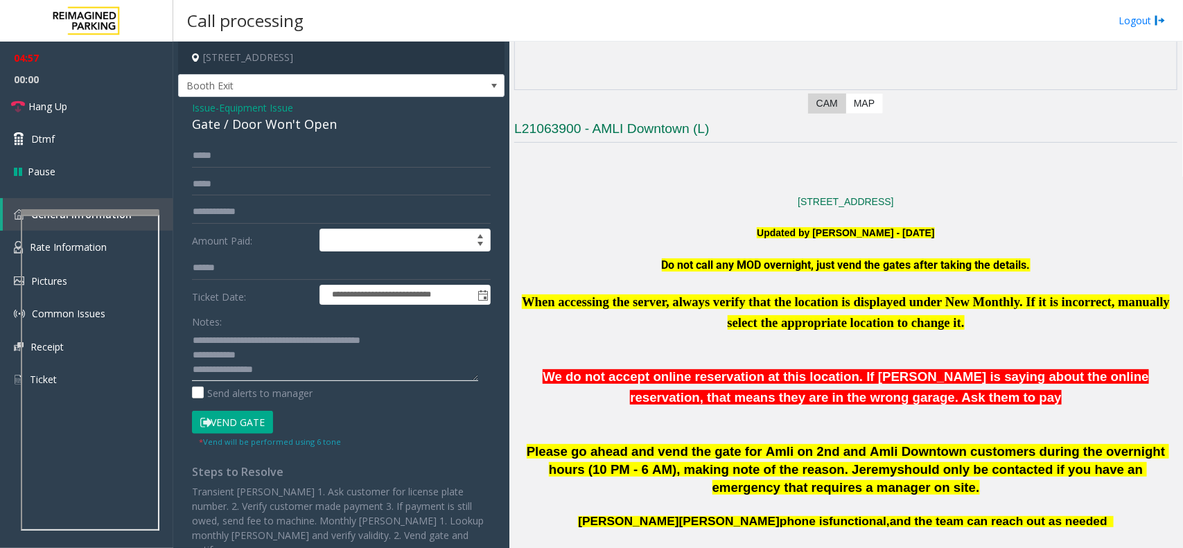
scroll to position [10, 0]
click at [265, 376] on textarea at bounding box center [335, 355] width 286 height 52
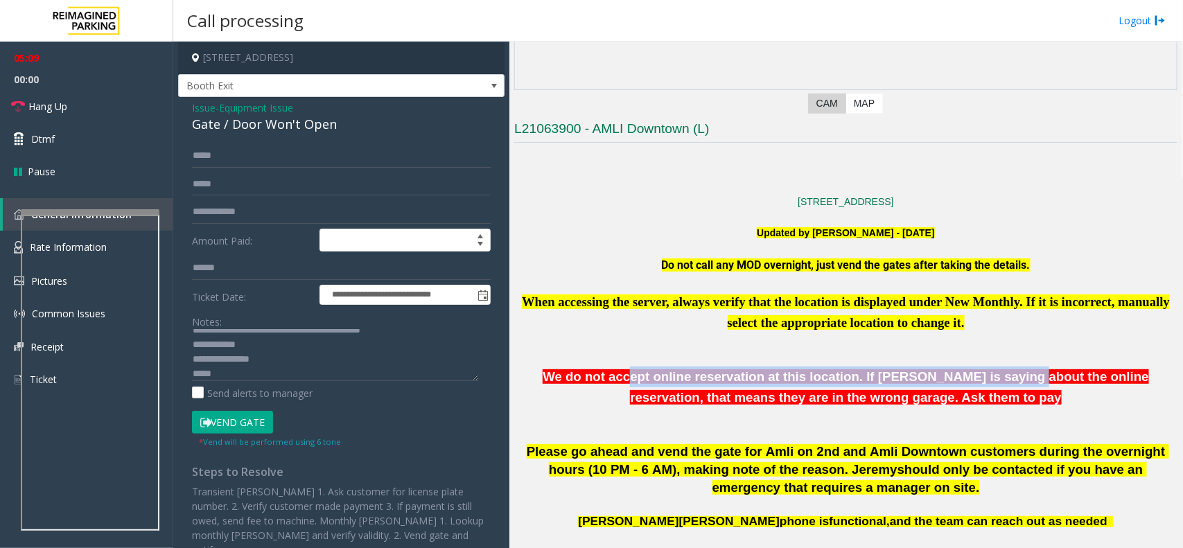
drag, startPoint x: 590, startPoint y: 383, endPoint x: 936, endPoint y: 376, distance: 345.9
click at [936, 376] on span "We do not accept online reservation at this location. If [PERSON_NAME] is sayin…" at bounding box center [846, 386] width 606 height 35
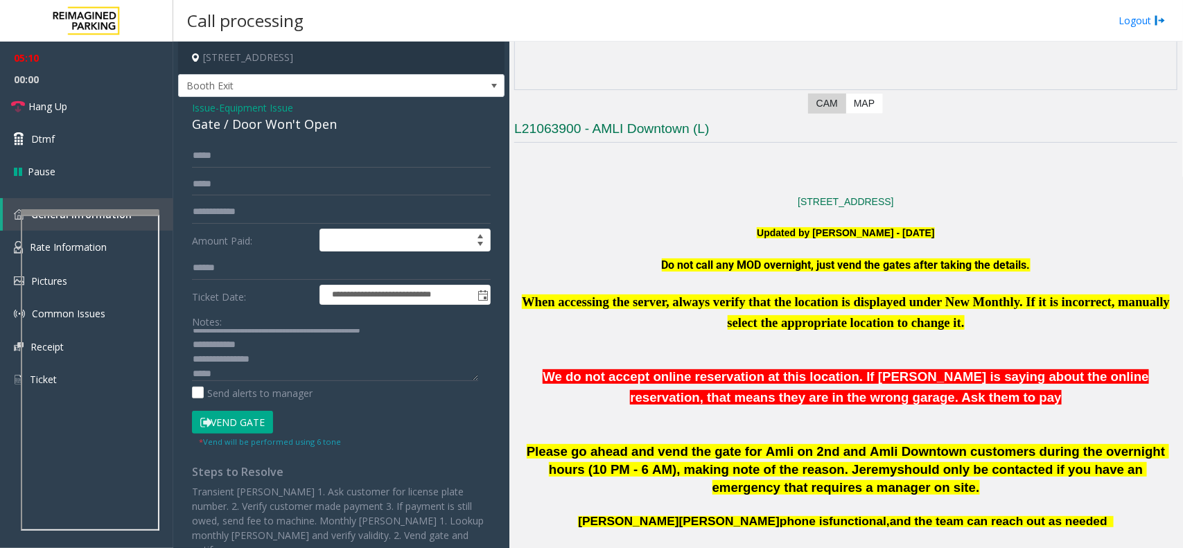
click at [820, 403] on span "We do not accept online reservation at this location. If [PERSON_NAME] is sayin…" at bounding box center [846, 386] width 606 height 35
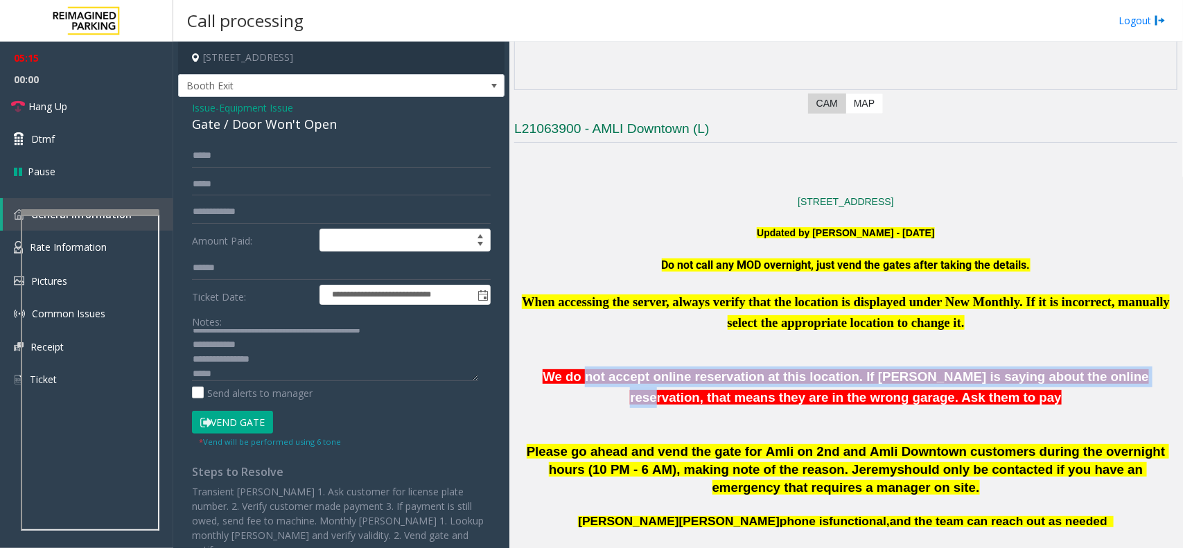
drag, startPoint x: 557, startPoint y: 368, endPoint x: 1047, endPoint y: 380, distance: 490.8
click at [1047, 380] on p "We do not accept online reservation at this location. If [PERSON_NAME] is sayin…" at bounding box center [845, 388] width 663 height 42
click at [581, 375] on span "We do not accept online reservation at this location. If [PERSON_NAME] is sayin…" at bounding box center [846, 386] width 606 height 35
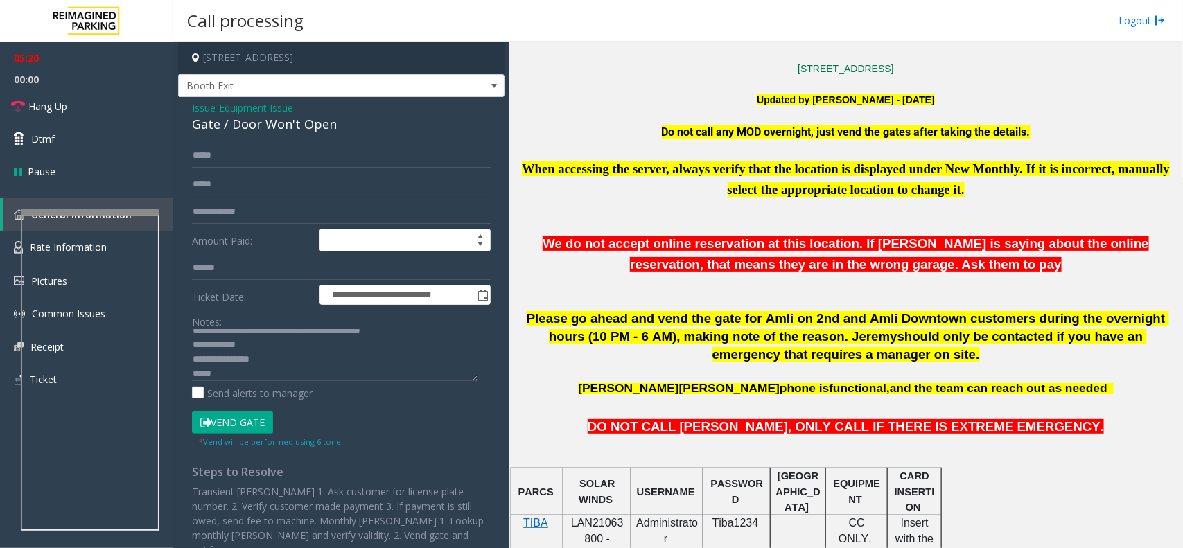
scroll to position [433, 0]
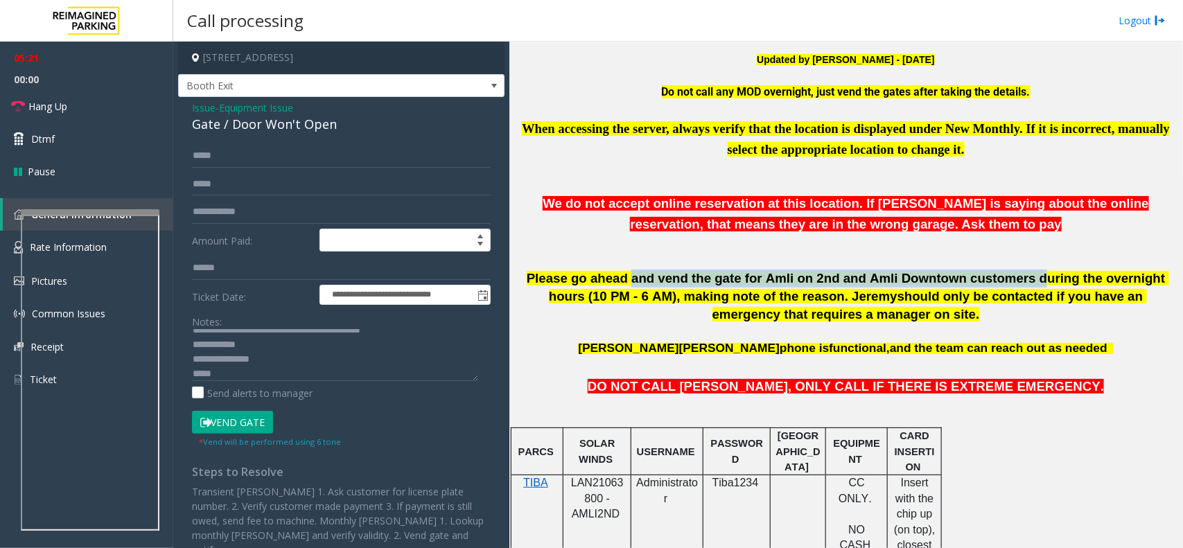
drag, startPoint x: 607, startPoint y: 279, endPoint x: 968, endPoint y: 289, distance: 361.2
click at [968, 289] on p "Please go ahead and vend the gate for Amli on 2nd and Amli Downtown customers d…" at bounding box center [845, 297] width 663 height 54
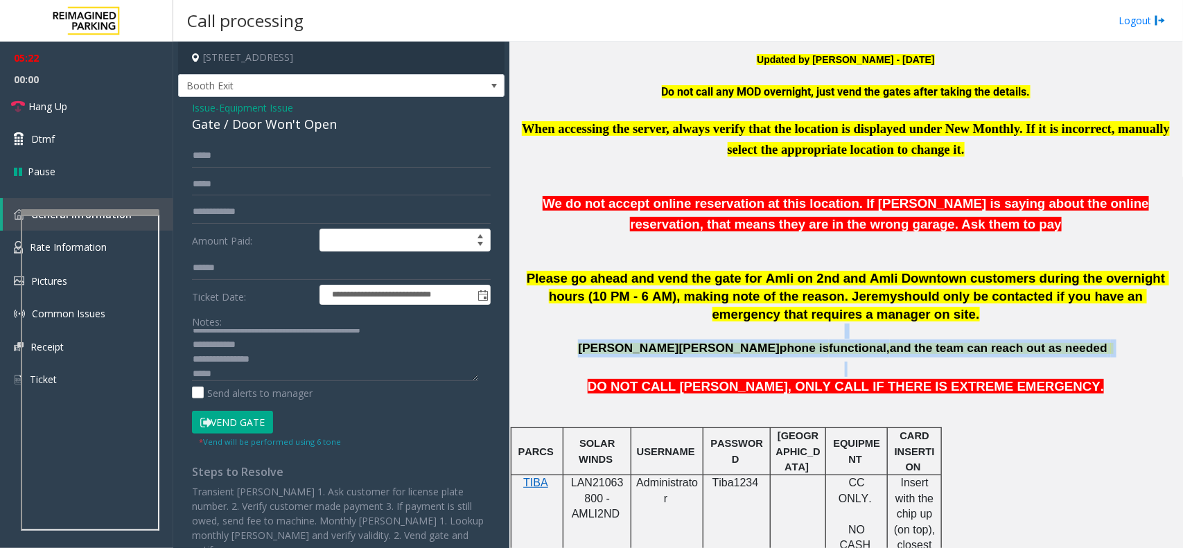
drag, startPoint x: 629, startPoint y: 333, endPoint x: 853, endPoint y: 378, distance: 229.0
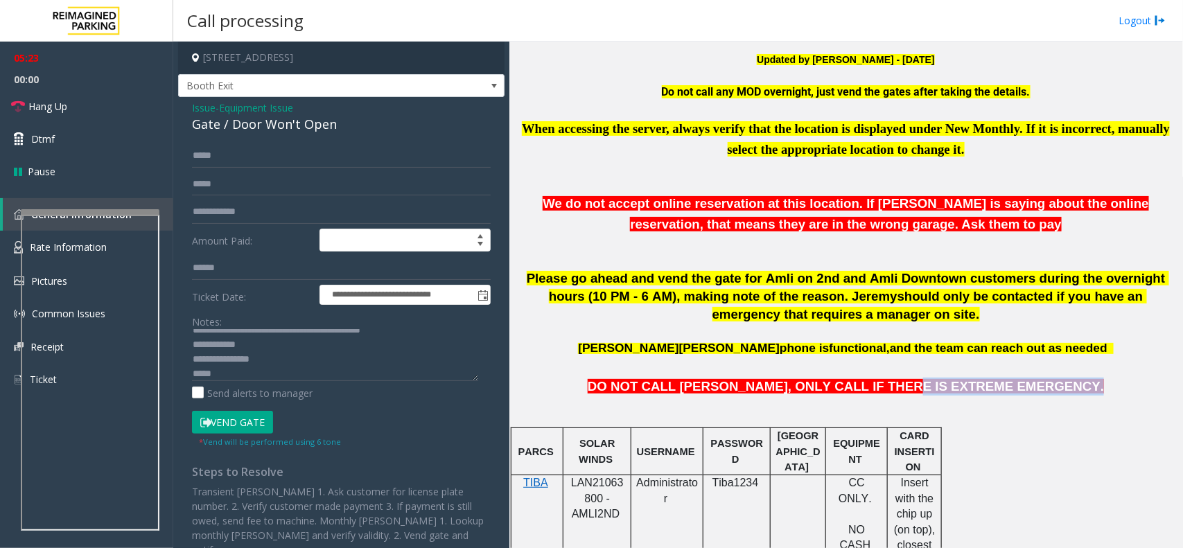
drag, startPoint x: 664, startPoint y: 402, endPoint x: 913, endPoint y: 395, distance: 249.6
click at [191, 410] on div "**********" at bounding box center [342, 372] width 320 height 456
click at [218, 428] on button "Vend Gate" at bounding box center [232, 423] width 81 height 24
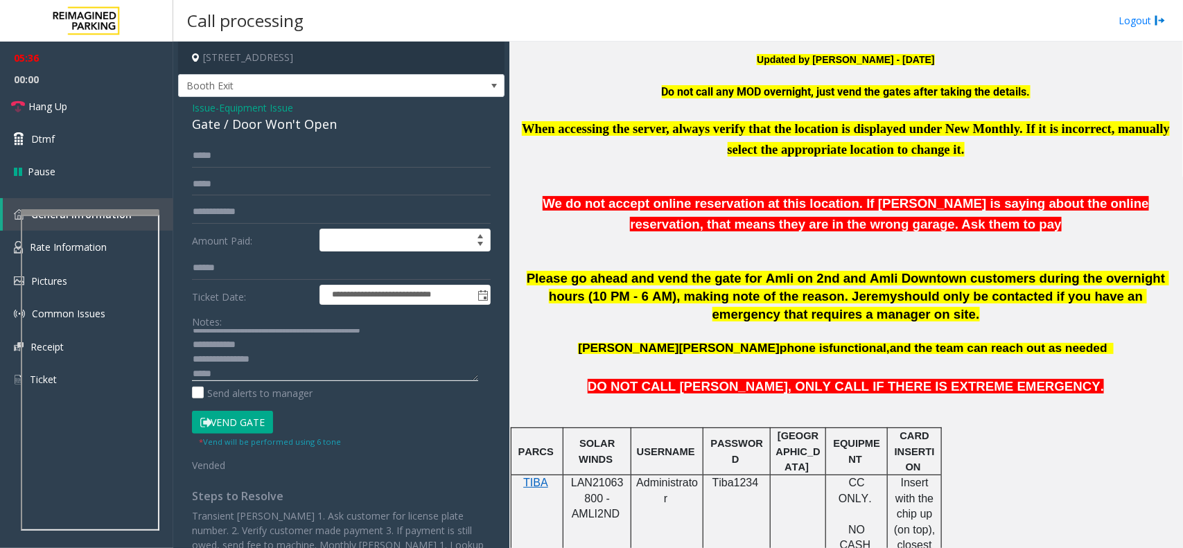
click at [246, 375] on textarea at bounding box center [335, 355] width 286 height 52
click at [44, 102] on span "Hang Up" at bounding box center [47, 106] width 39 height 15
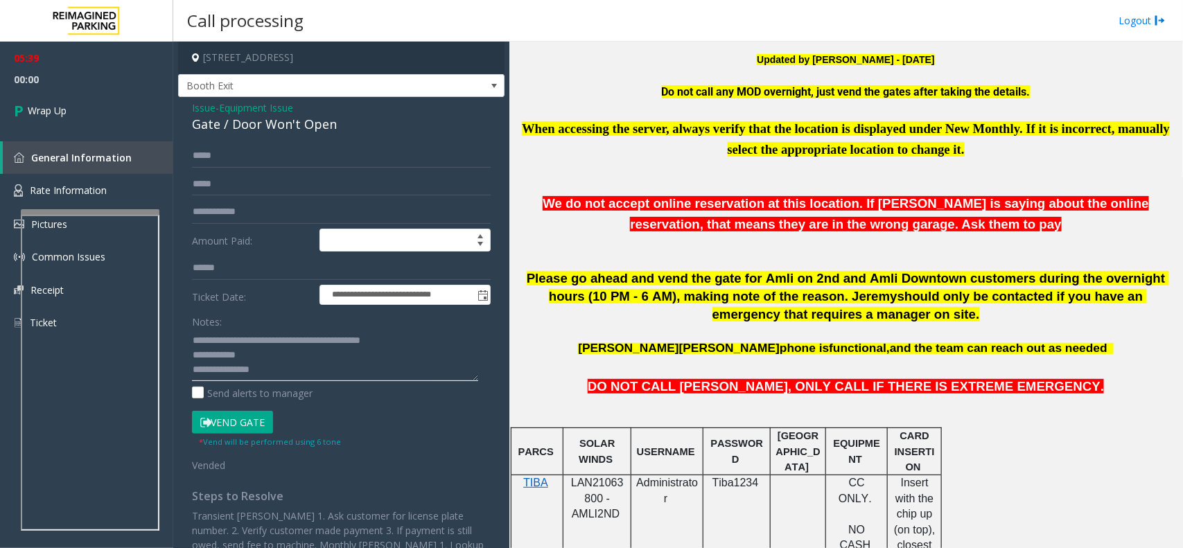
click at [270, 362] on textarea at bounding box center [335, 355] width 286 height 52
click at [261, 352] on textarea at bounding box center [335, 355] width 286 height 52
click at [447, 351] on textarea at bounding box center [335, 355] width 286 height 52
click at [431, 340] on textarea at bounding box center [335, 355] width 286 height 52
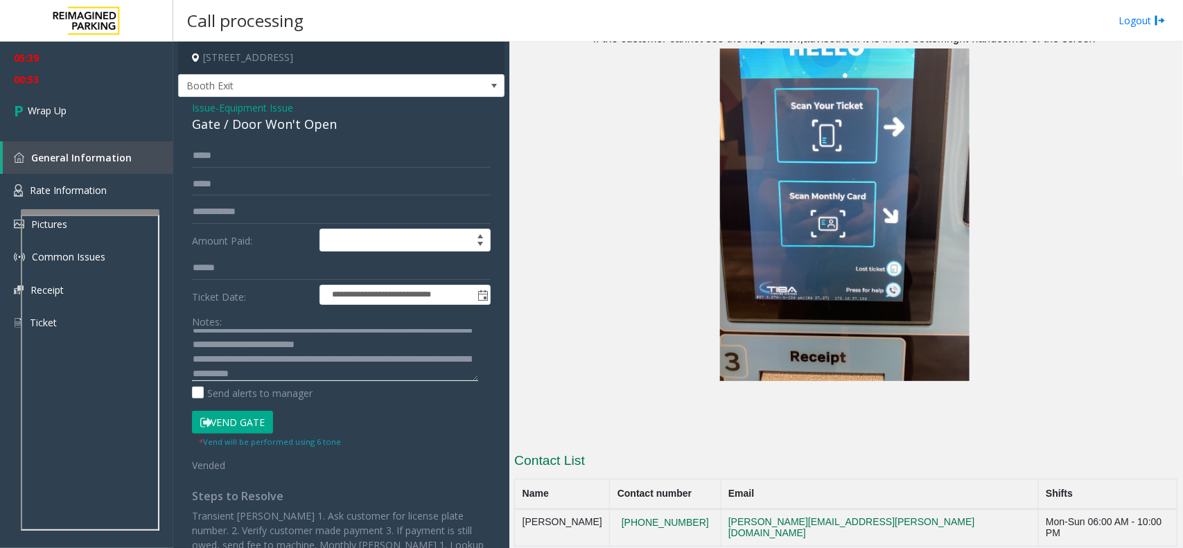
scroll to position [2559, 0]
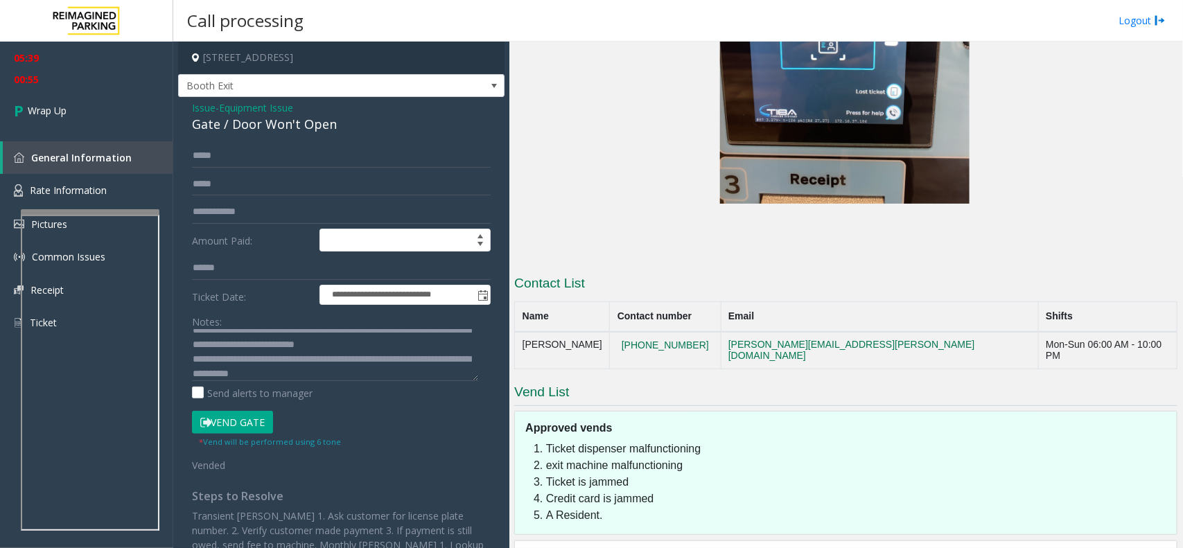
drag, startPoint x: 518, startPoint y: 269, endPoint x: 621, endPoint y: 268, distance: 102.6
click at [610, 332] on td "[PERSON_NAME]" at bounding box center [562, 350] width 95 height 37
copy td "[PERSON_NAME]"
click at [366, 378] on textarea at bounding box center [335, 355] width 286 height 52
paste textarea "**********"
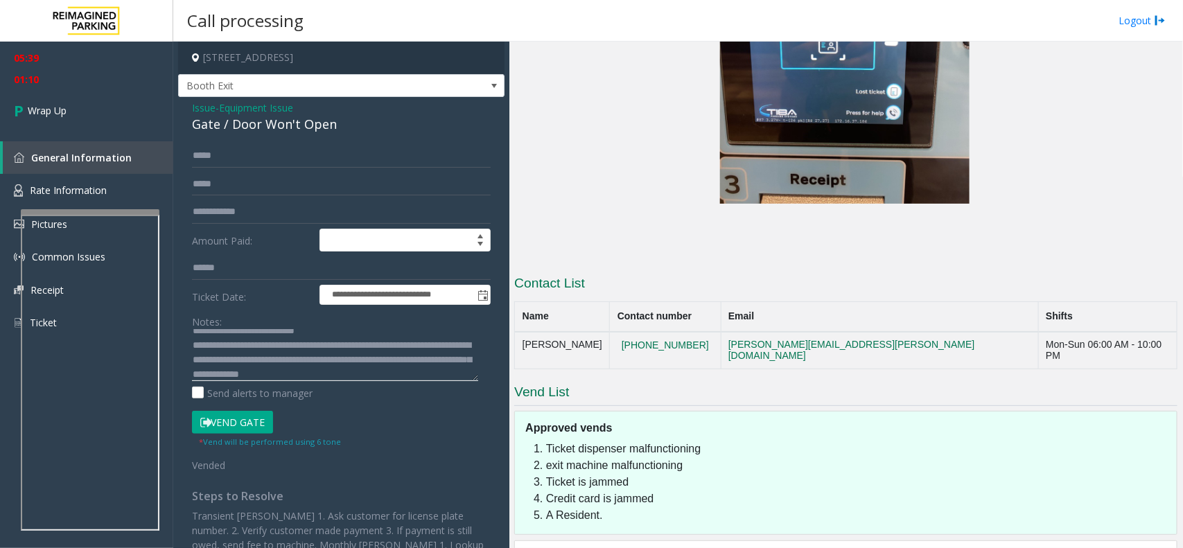
scroll to position [39, 0]
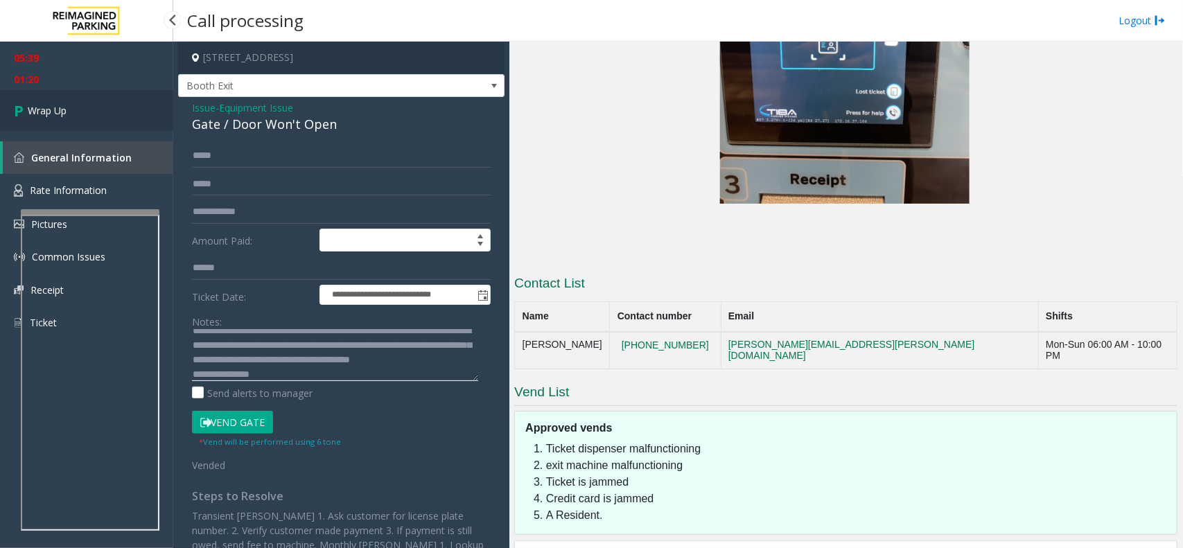
type textarea "**********"
click at [70, 98] on link "Wrap Up" at bounding box center [86, 110] width 173 height 41
